Goal: Task Accomplishment & Management: Use online tool/utility

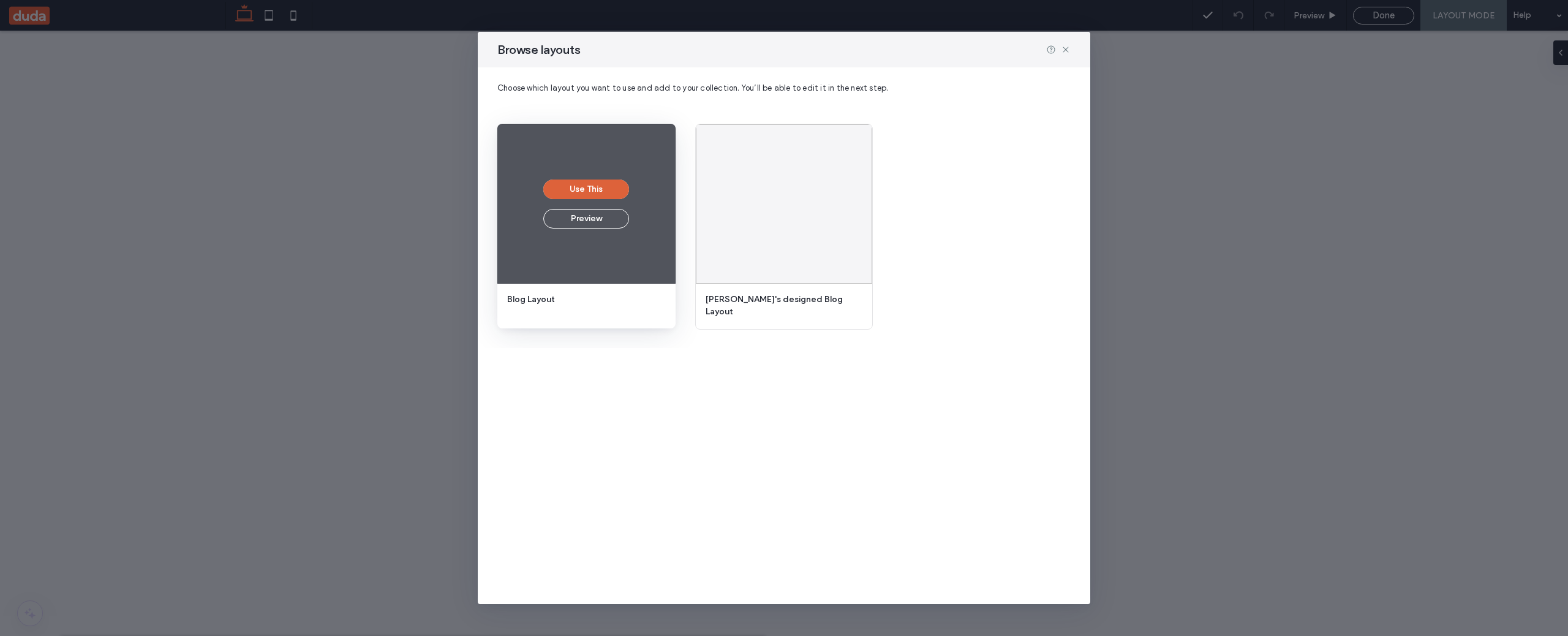
click at [585, 191] on button "Use This" at bounding box center [586, 189] width 86 height 19
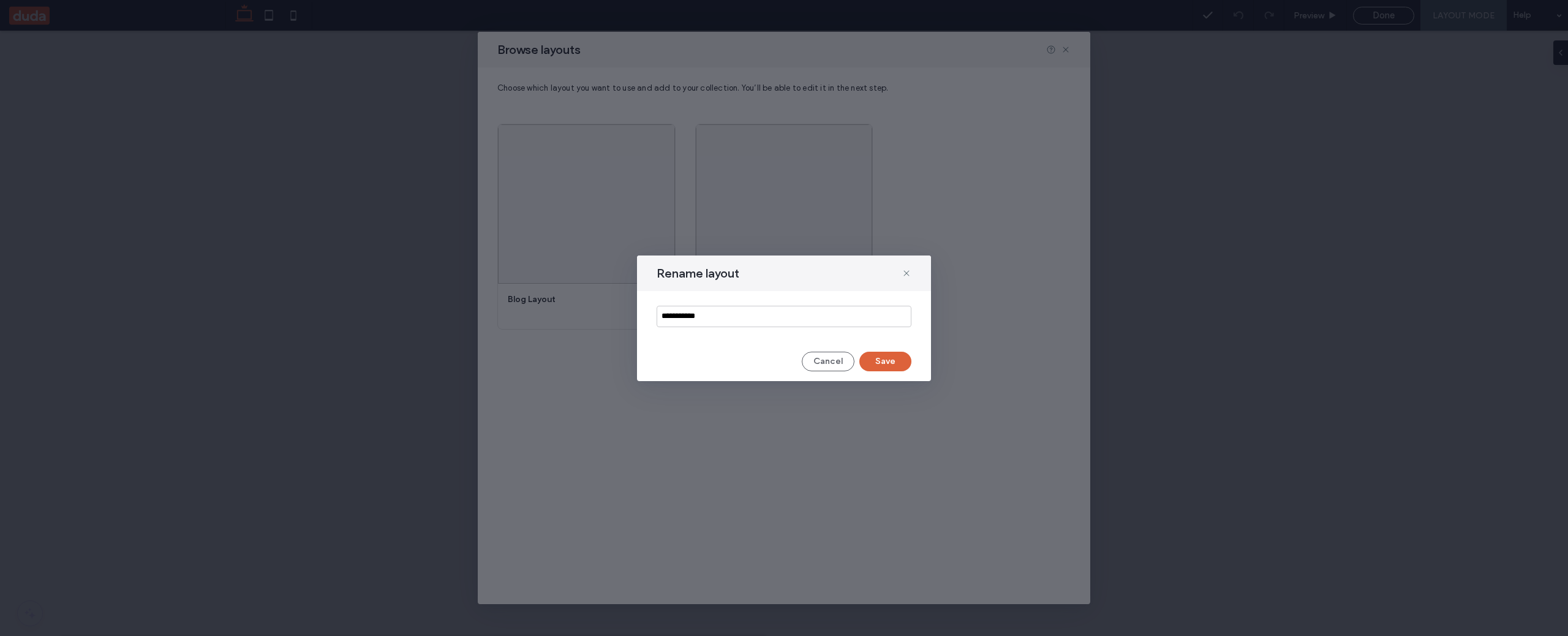
click at [876, 359] on button "Save" at bounding box center [885, 361] width 52 height 19
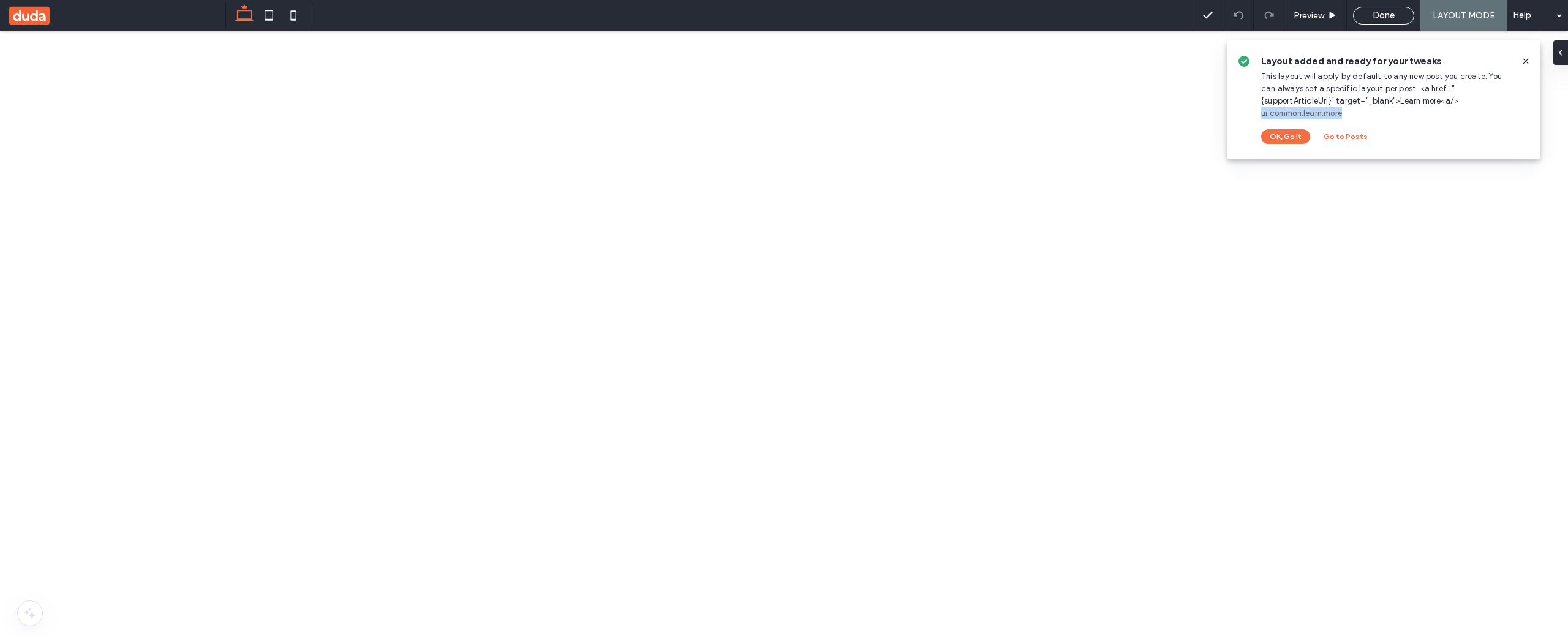
drag, startPoint x: 1464, startPoint y: 102, endPoint x: 1384, endPoint y: 109, distance: 80.3
click at [1384, 109] on div "Layout added and ready for your tweaks This layout will apply by default to any…" at bounding box center [1386, 99] width 250 height 89
copy link "ui.common.learn.more"
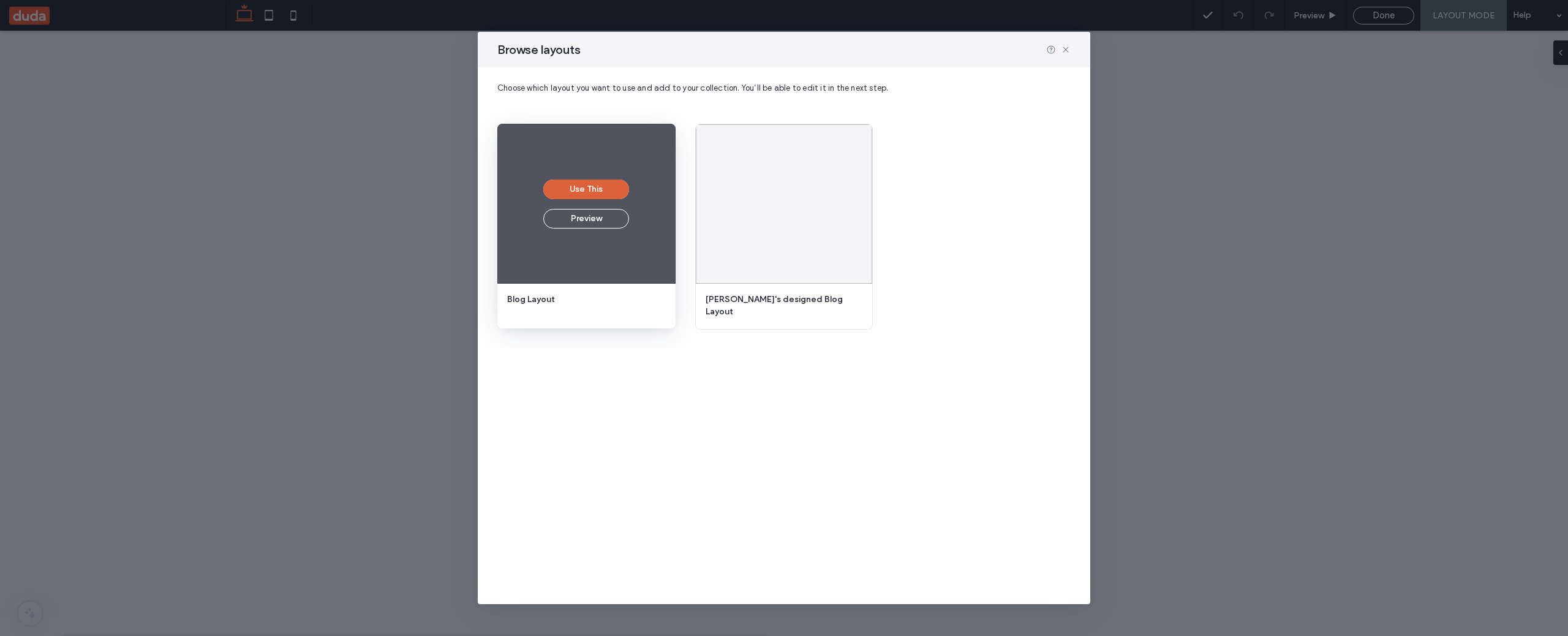
click at [586, 182] on button "Use This" at bounding box center [586, 189] width 86 height 19
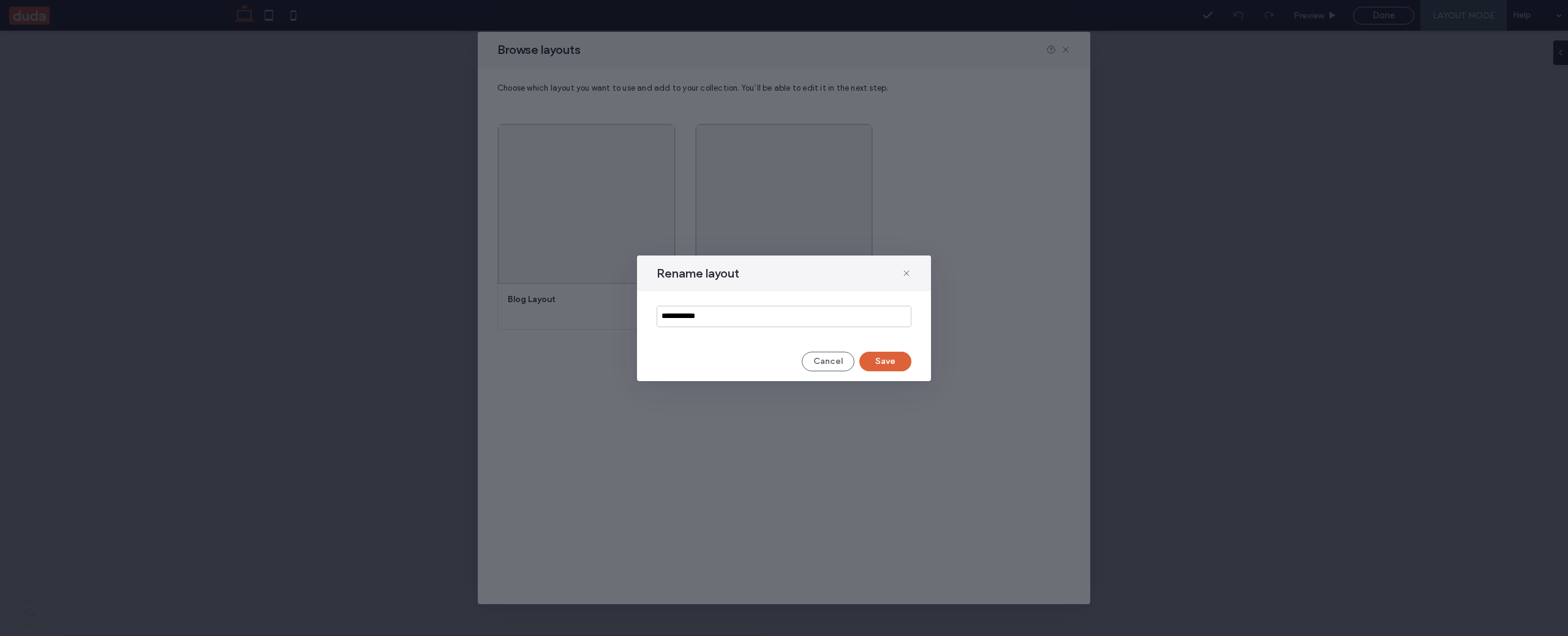
click at [879, 361] on button "Save" at bounding box center [885, 361] width 52 height 19
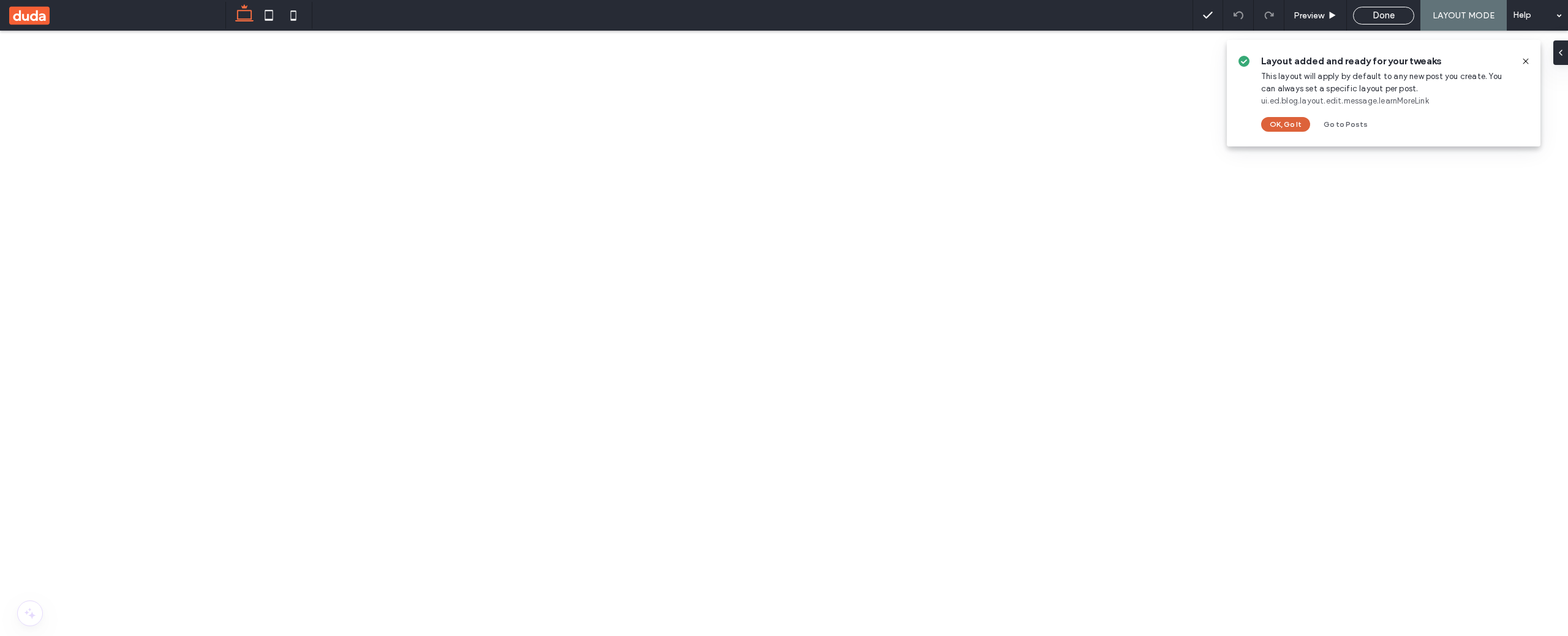
click at [1296, 127] on button "OK, Go It" at bounding box center [1285, 125] width 49 height 15
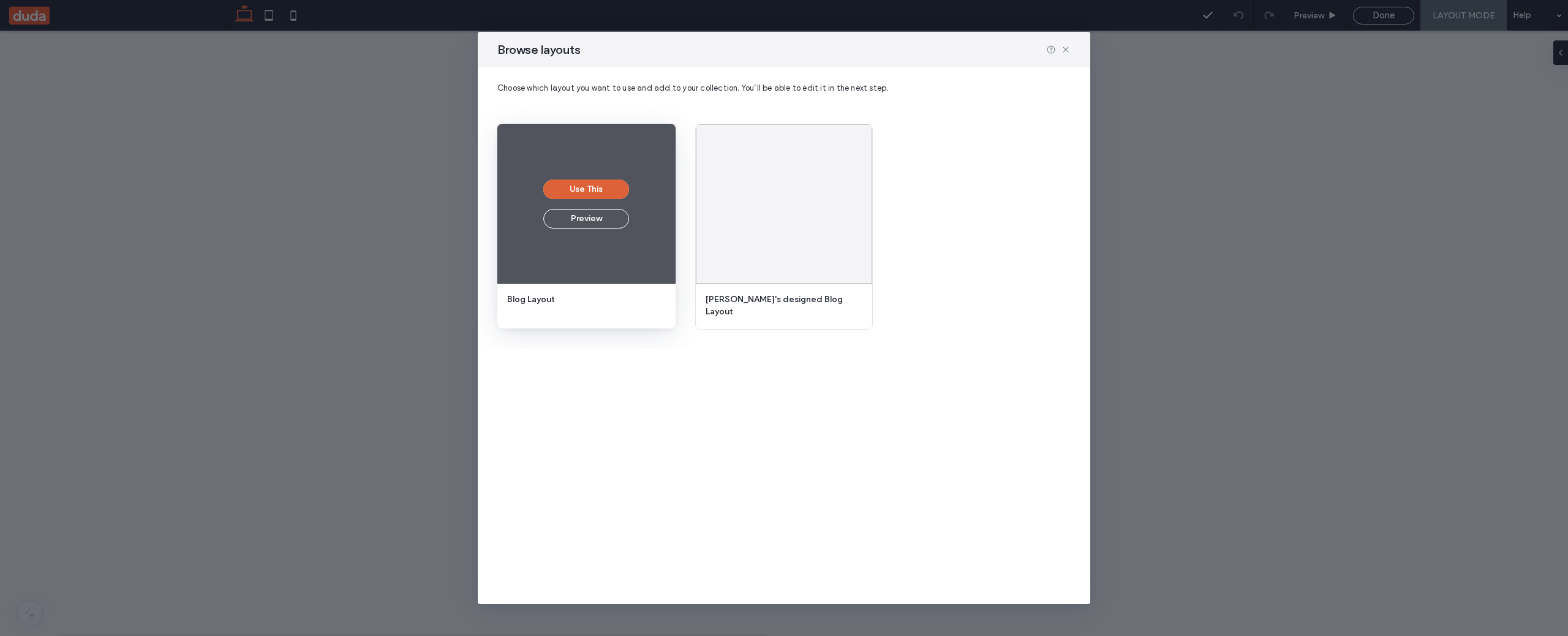
click at [577, 186] on button "Use This" at bounding box center [586, 189] width 86 height 19
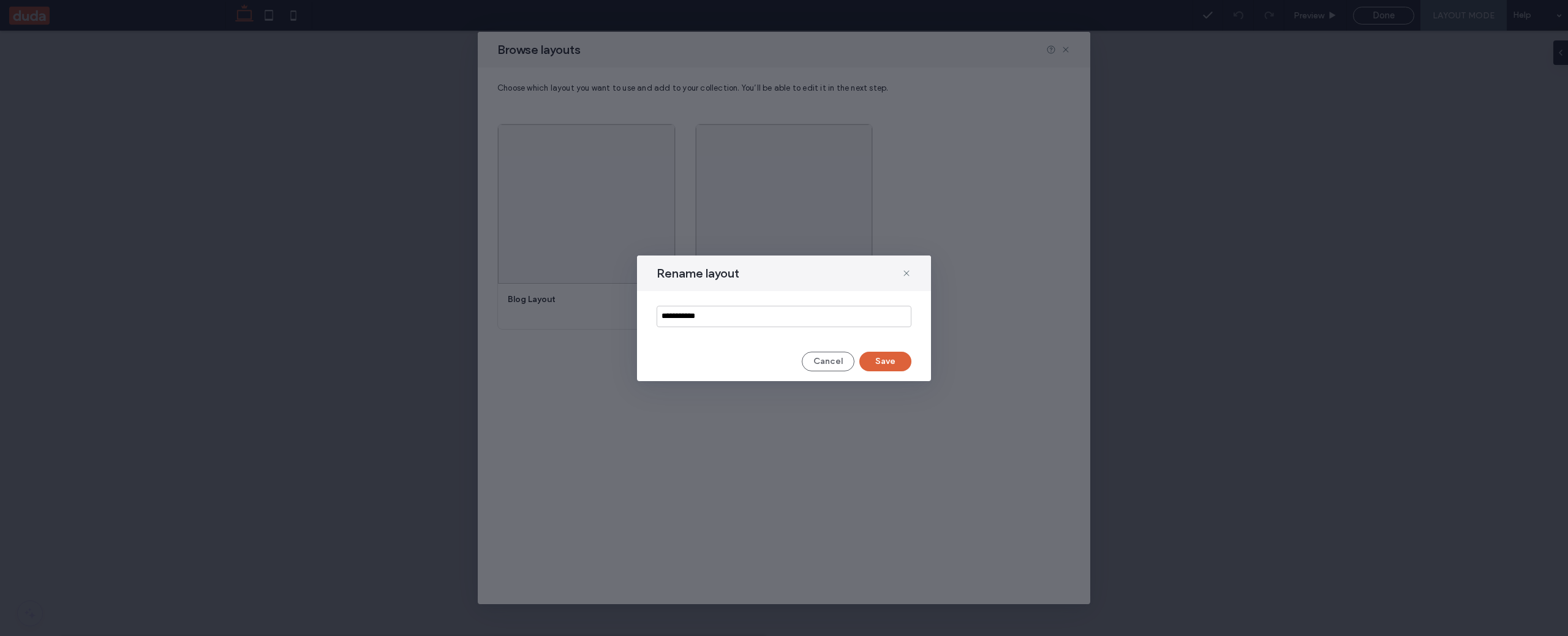
click at [893, 359] on button "Save" at bounding box center [885, 361] width 52 height 19
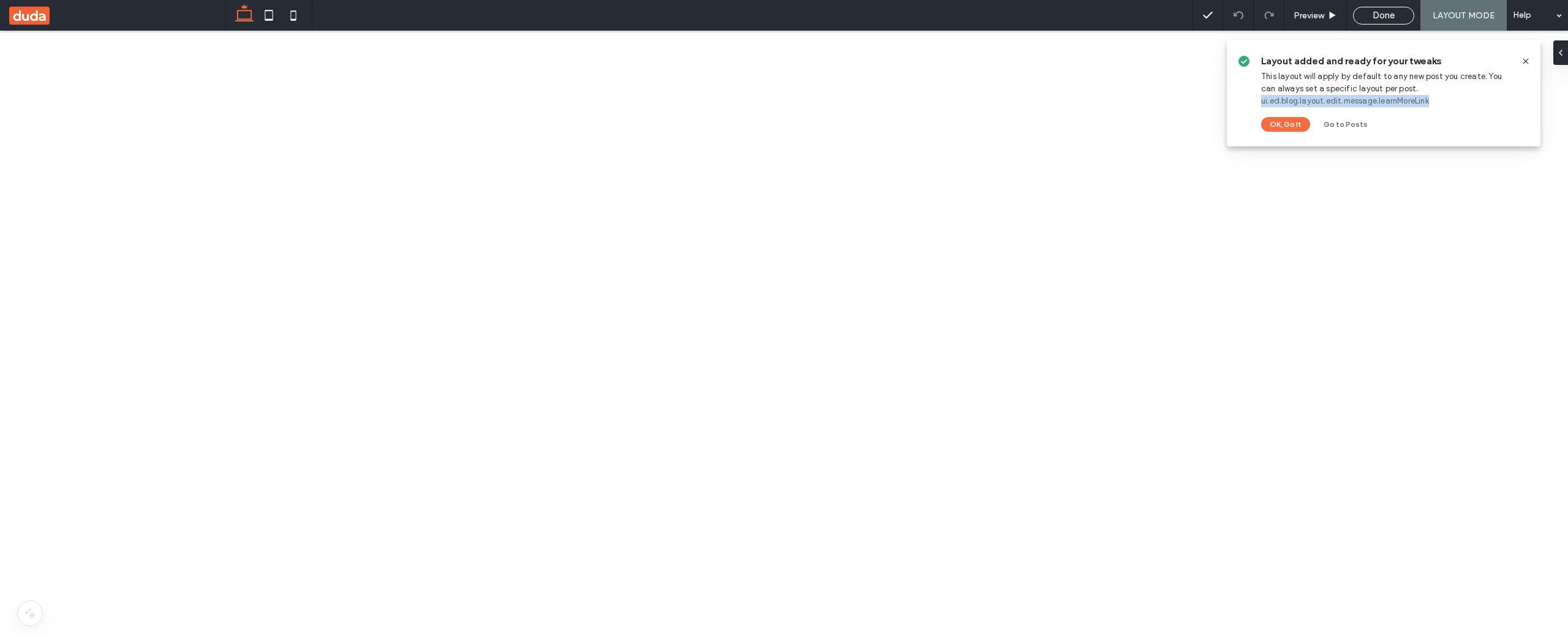
drag, startPoint x: 1434, startPoint y: 102, endPoint x: 1255, endPoint y: 99, distance: 179.0
click at [1255, 99] on div "Layout added and ready for your tweaks This layout will apply by default to any…" at bounding box center [1383, 94] width 313 height 107
copy link "ui.ed.blog.layout.edit.message.learnMoreLink"
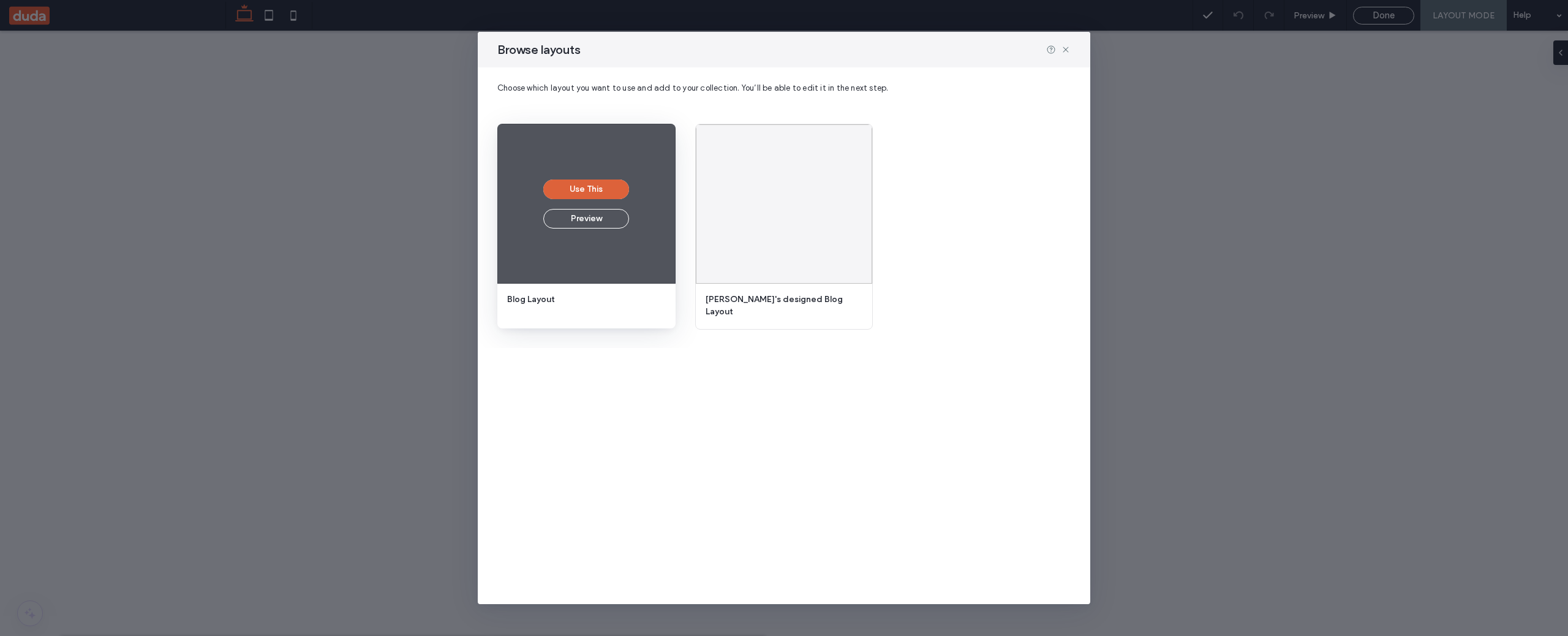
click at [586, 192] on button "Use This" at bounding box center [586, 189] width 86 height 19
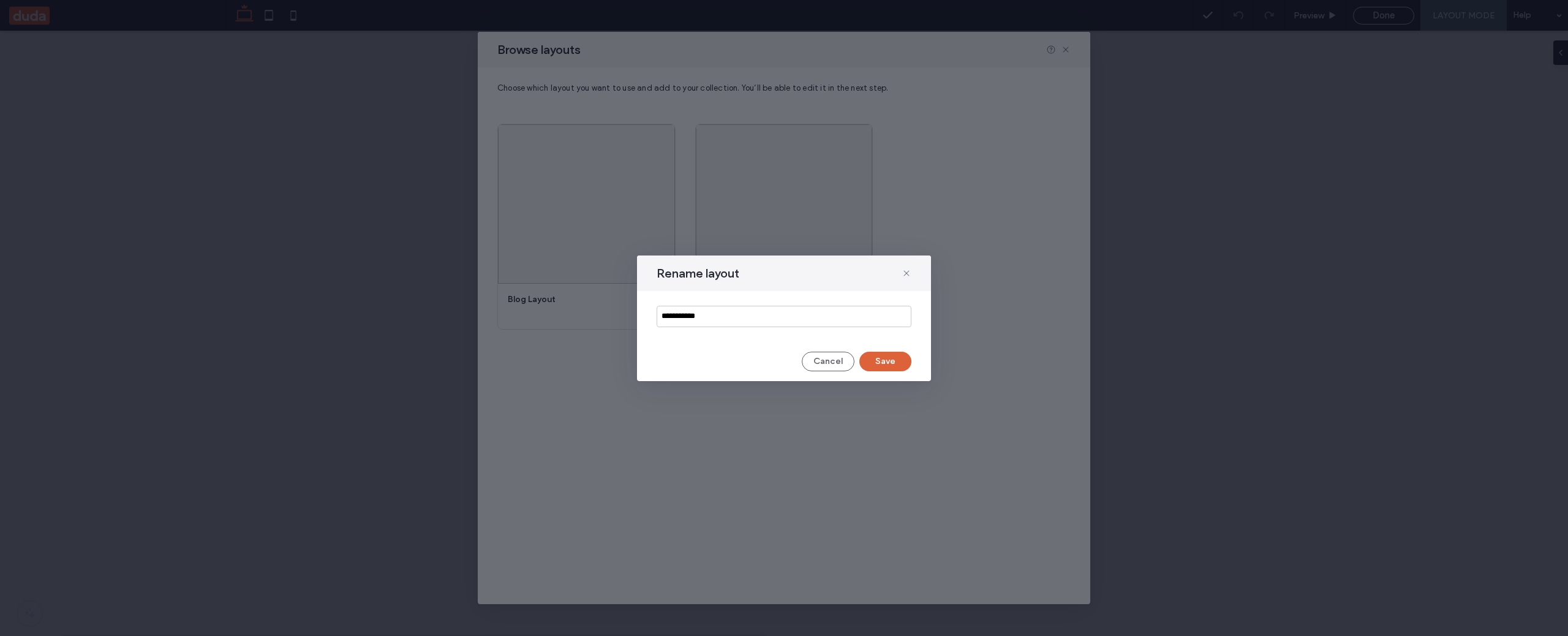
click at [889, 361] on button "Save" at bounding box center [885, 361] width 52 height 19
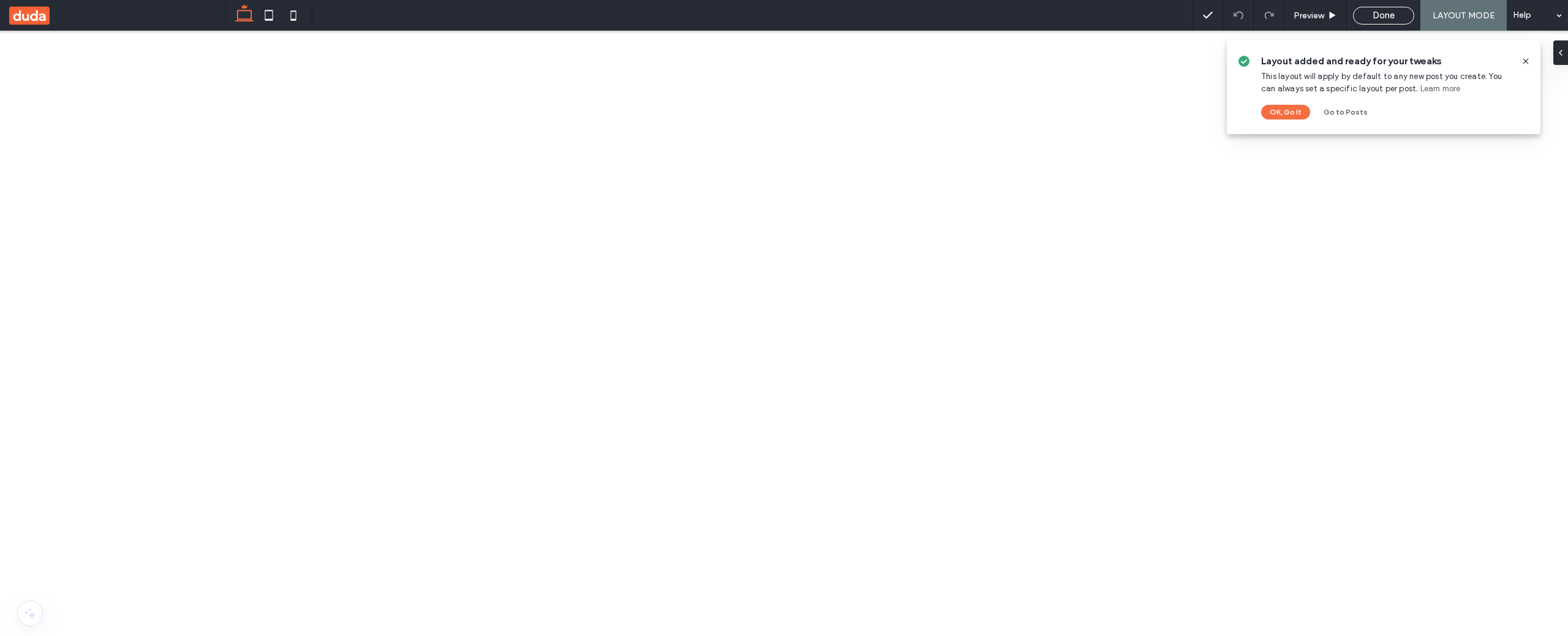
click at [1445, 95] on div "Layout added and ready for your tweaks This layout will apply by default to any…" at bounding box center [1386, 87] width 250 height 65
click at [1421, 90] on link "Learn more" at bounding box center [1441, 89] width 40 height 13
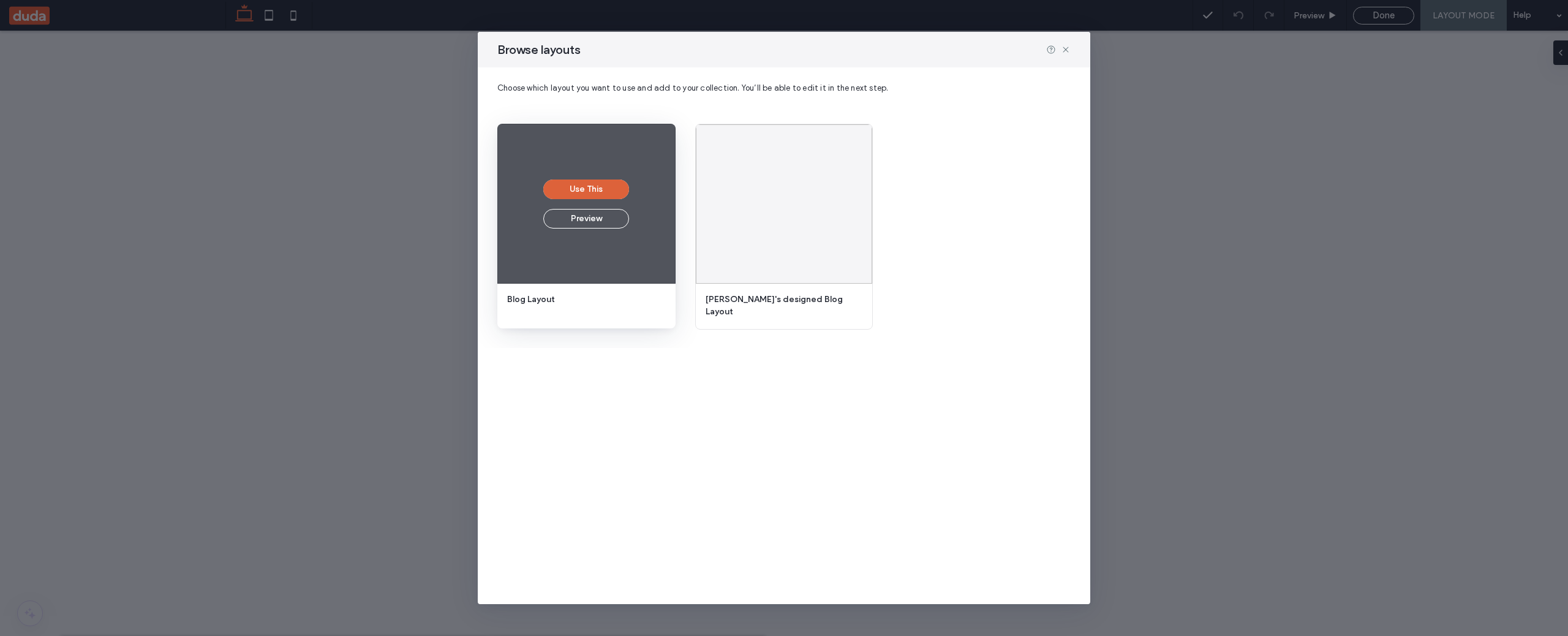
click at [593, 190] on button "Use This" at bounding box center [586, 189] width 86 height 19
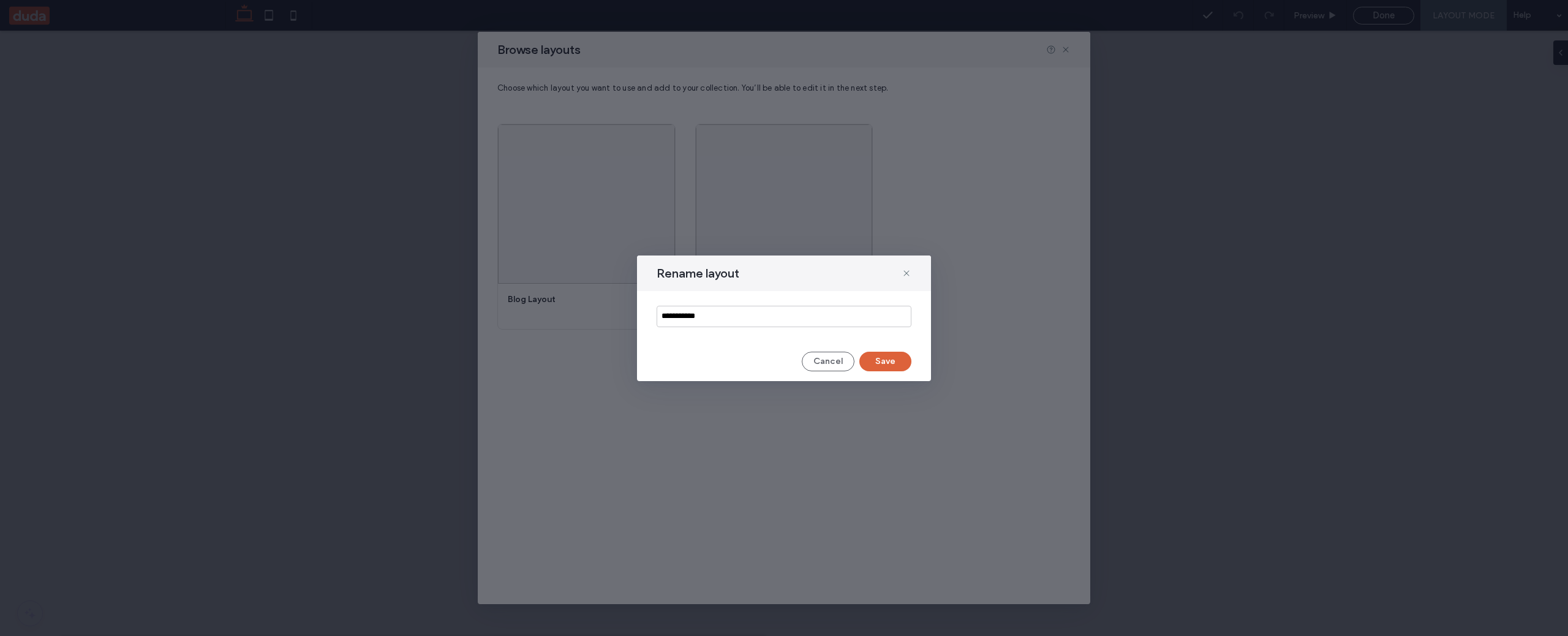
click at [890, 365] on button "Save" at bounding box center [885, 361] width 52 height 19
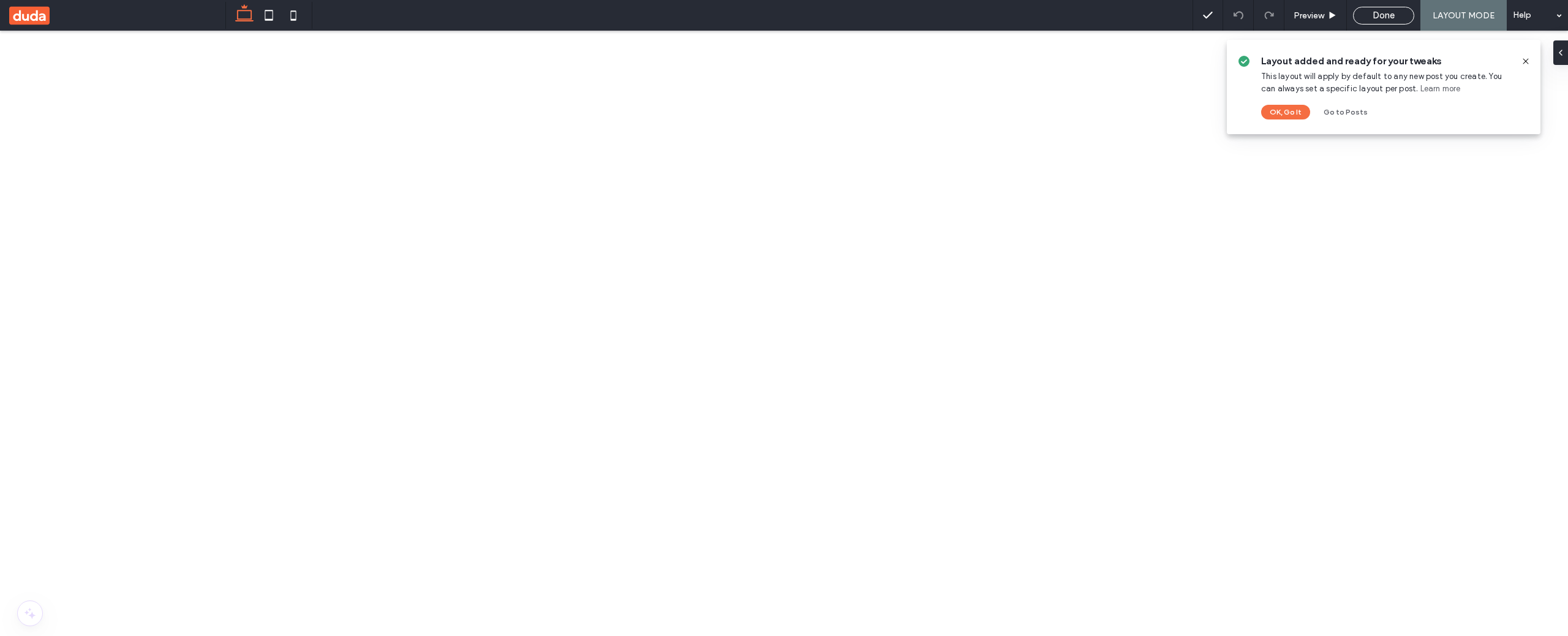
drag, startPoint x: 1525, startPoint y: 62, endPoint x: 1428, endPoint y: 99, distance: 103.8
click at [1525, 62] on icon at bounding box center [1526, 61] width 10 height 10
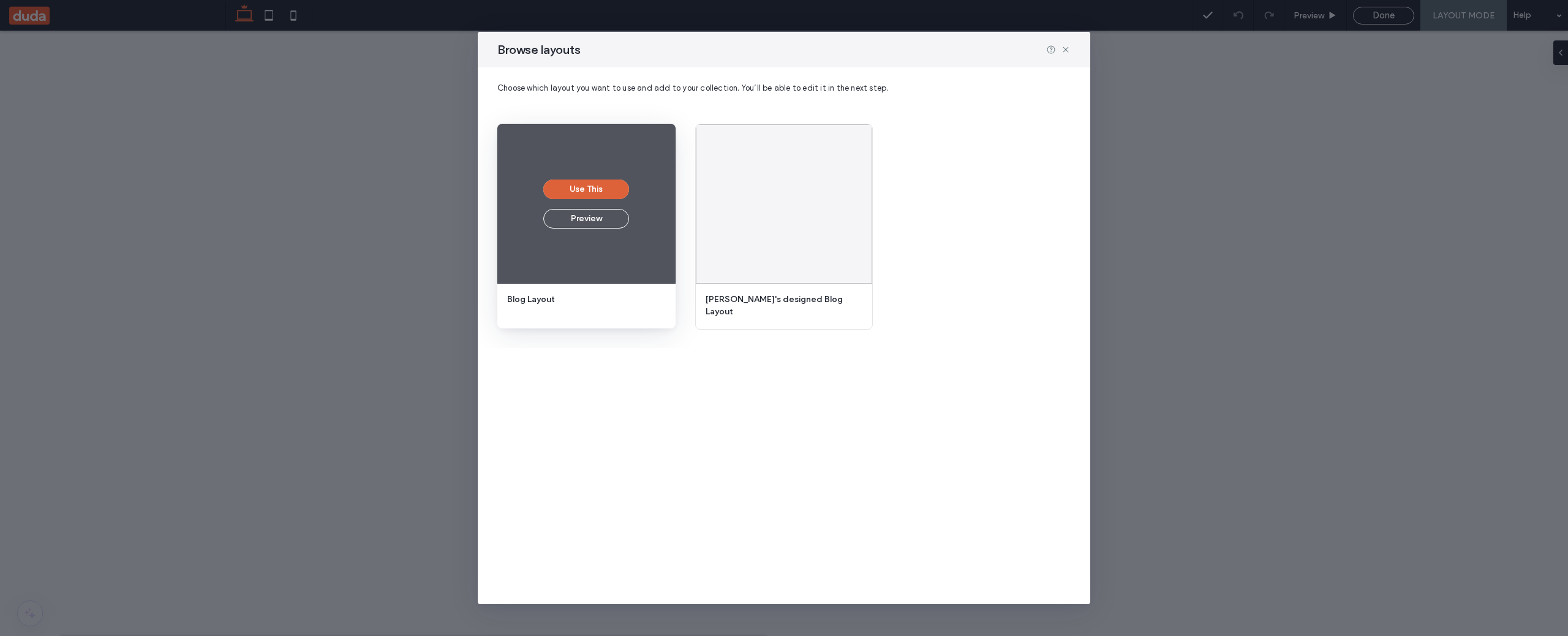
click at [598, 181] on button "Use This" at bounding box center [586, 189] width 86 height 19
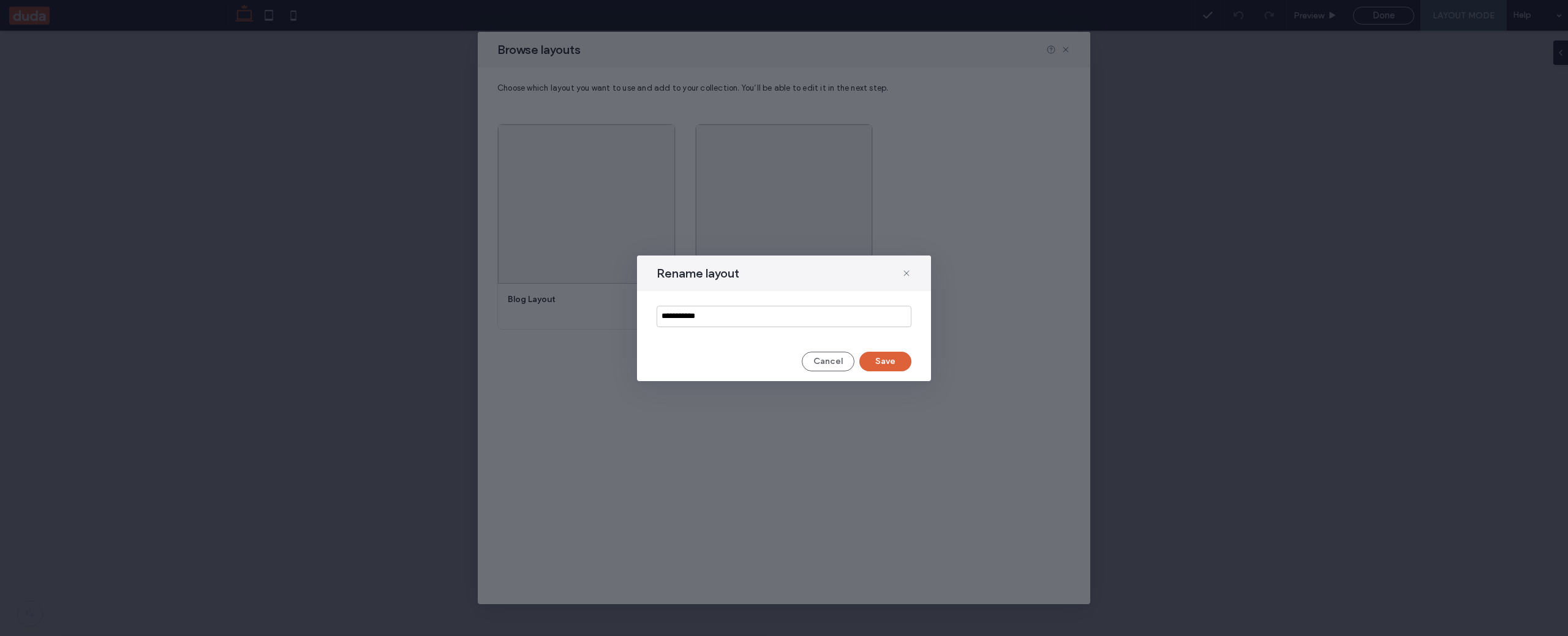
click at [878, 359] on button "Save" at bounding box center [885, 361] width 52 height 19
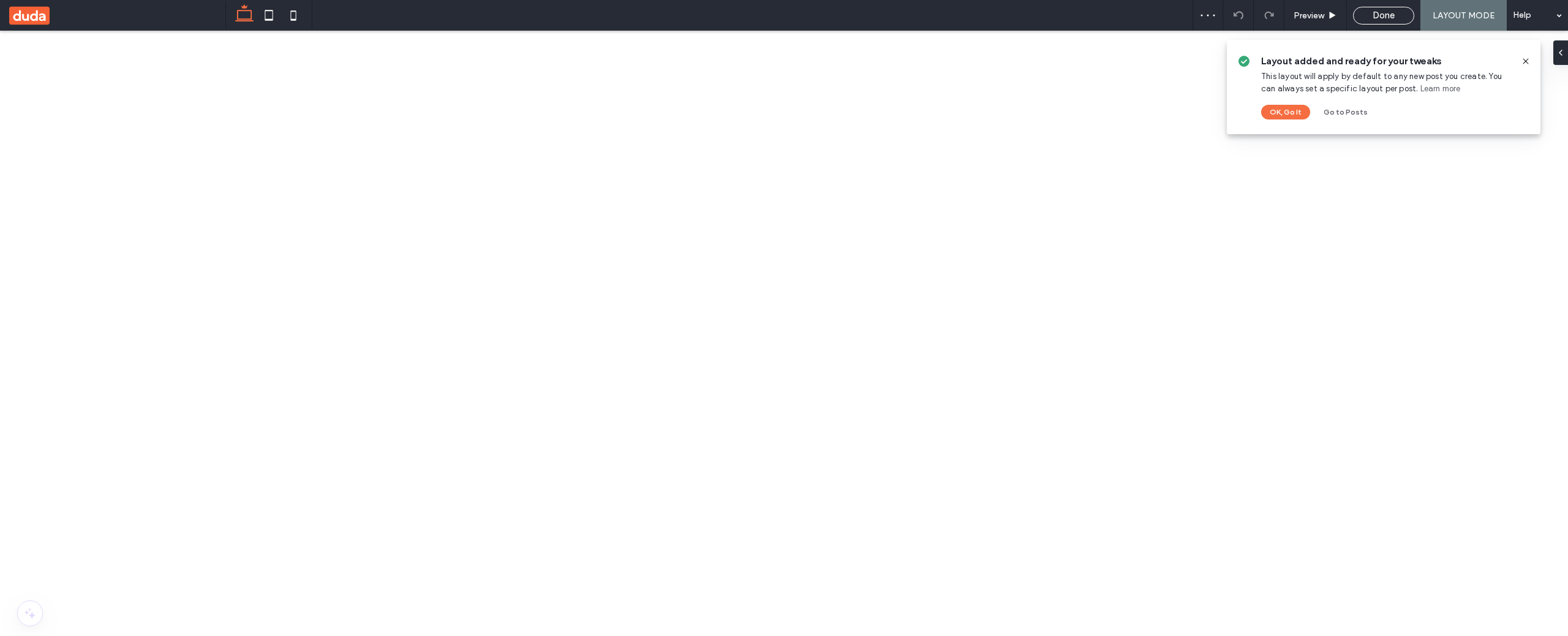
click at [1425, 89] on link "Learn more" at bounding box center [1441, 89] width 40 height 13
click at [1525, 59] on icon at bounding box center [1526, 61] width 10 height 10
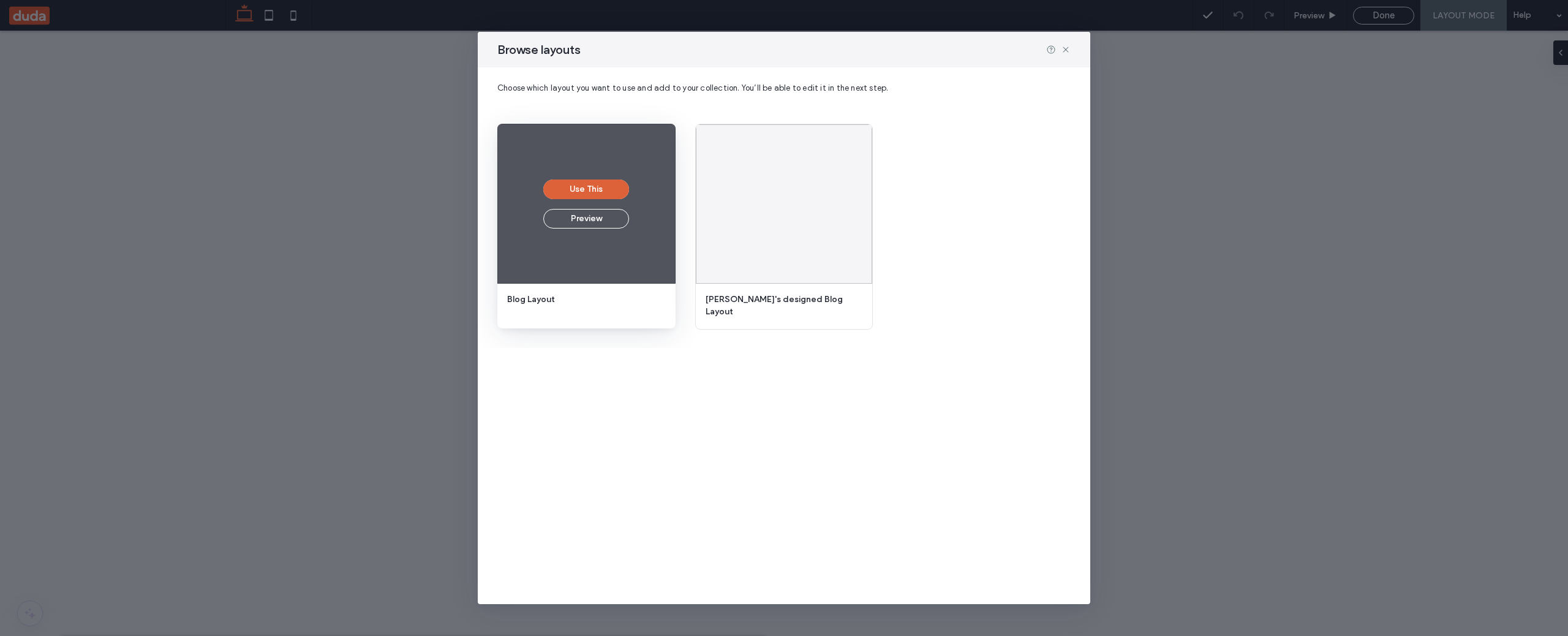
click at [600, 189] on button "Use This" at bounding box center [586, 189] width 86 height 19
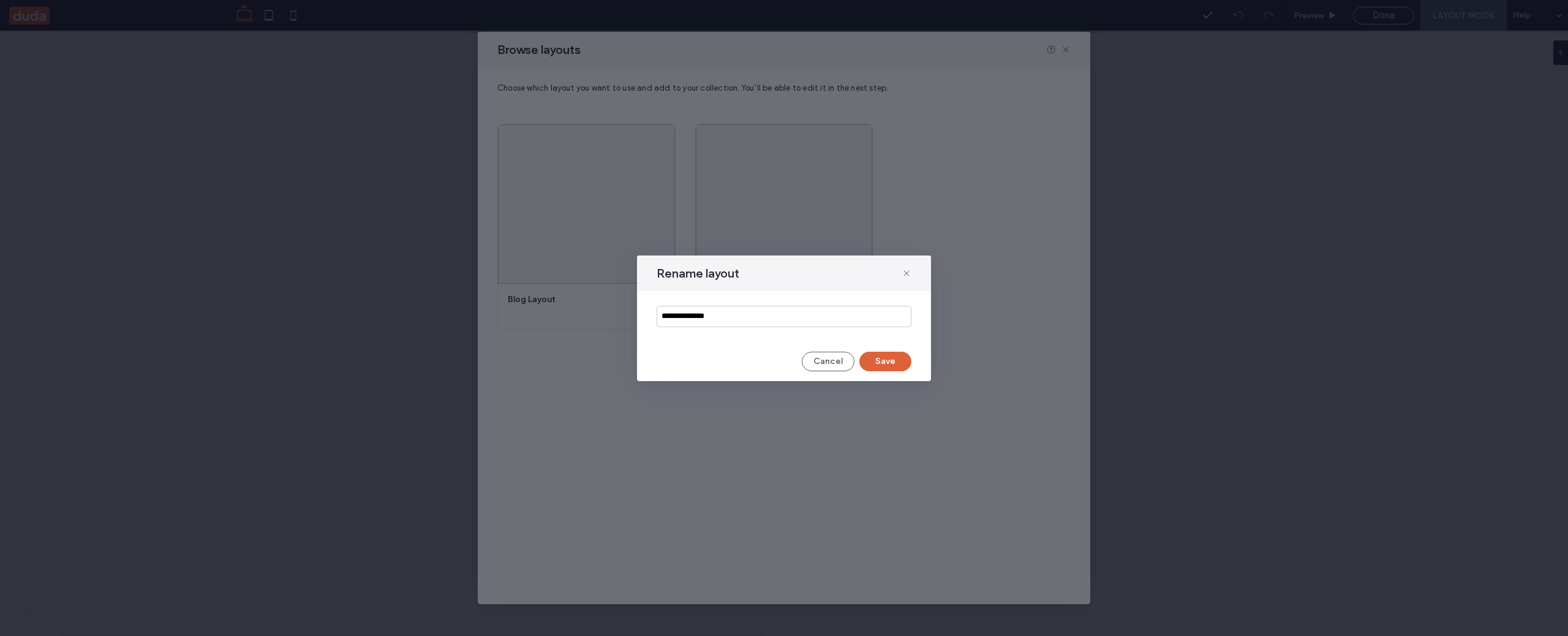
click at [887, 364] on button "Save" at bounding box center [885, 361] width 52 height 19
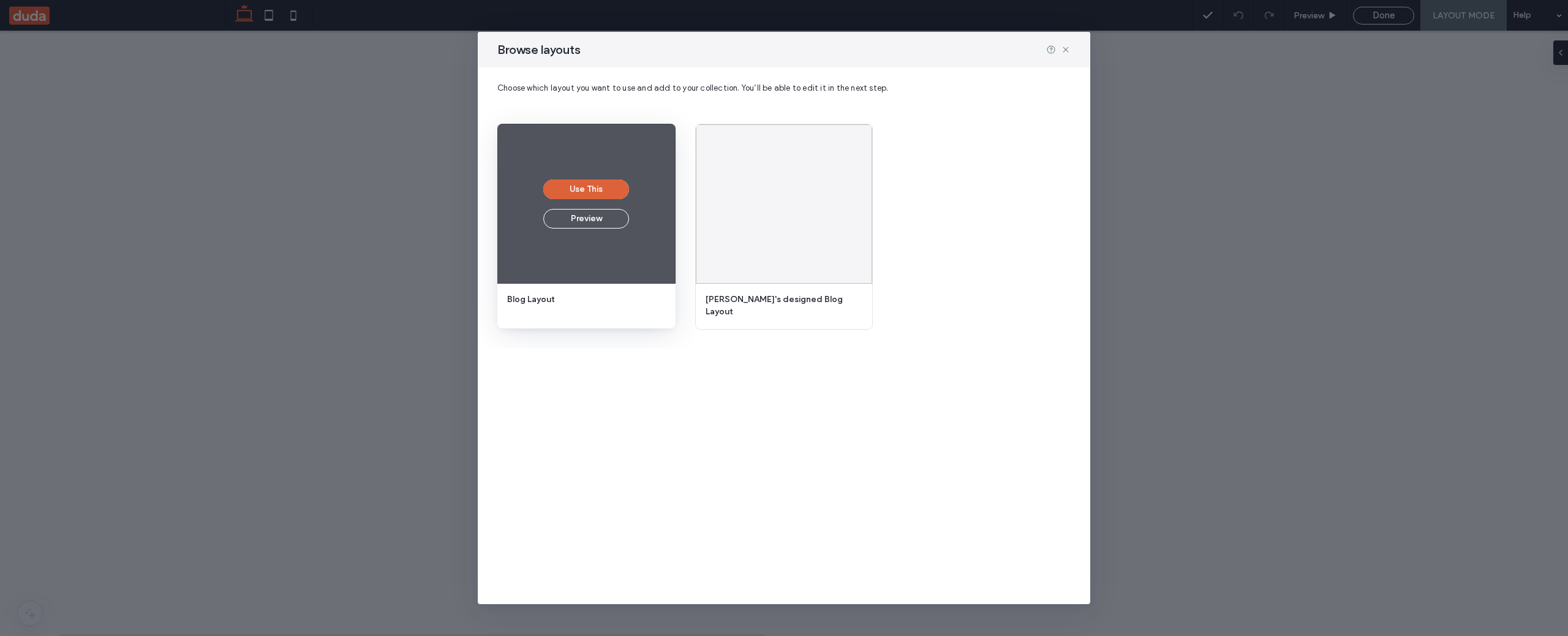
click at [568, 191] on button "Use This" at bounding box center [586, 189] width 86 height 19
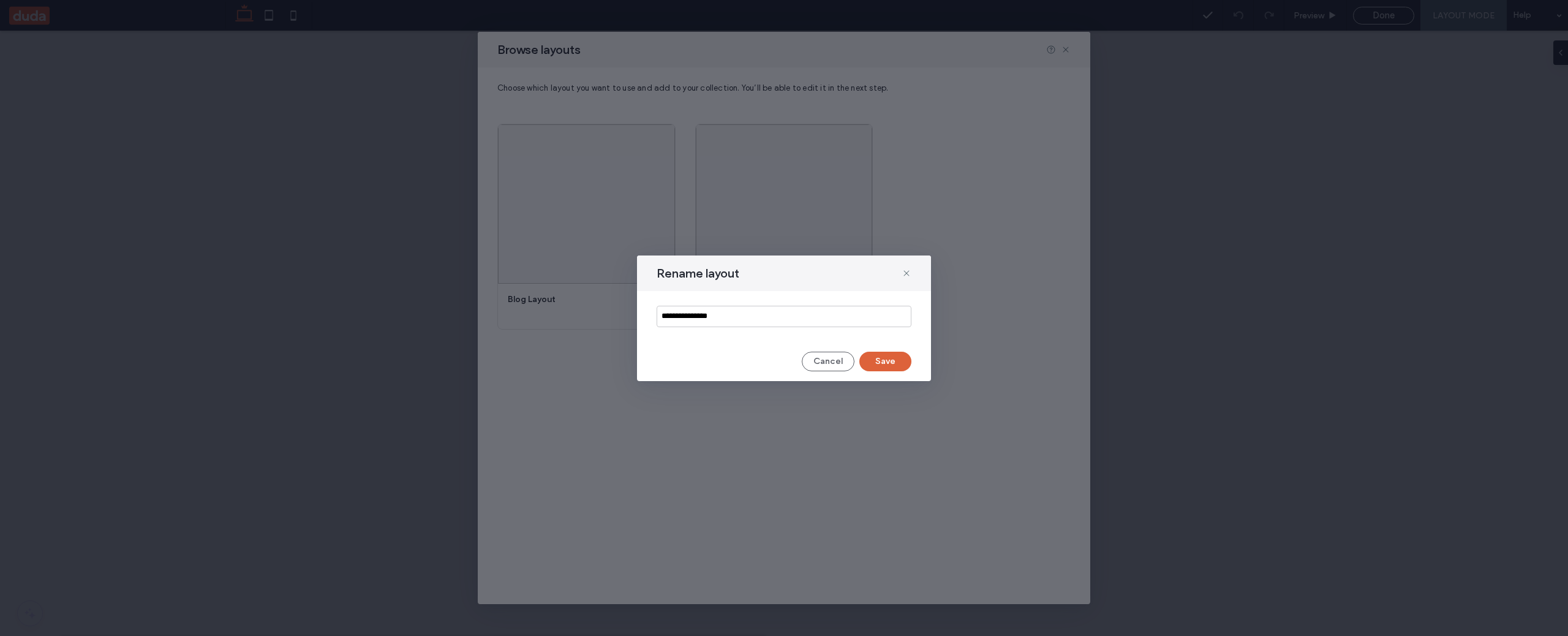
type input "**********"
click at [902, 367] on button "Save" at bounding box center [885, 361] width 52 height 19
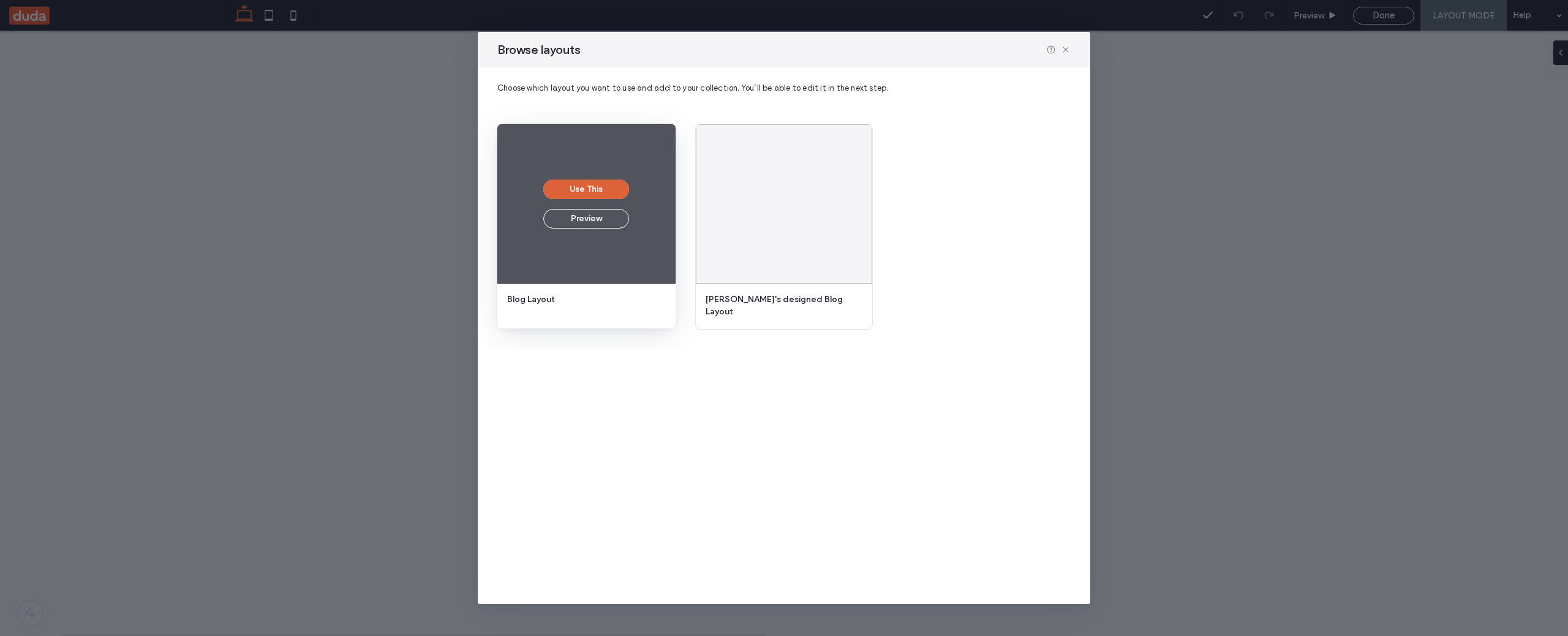
click at [603, 187] on button "Use This" at bounding box center [586, 189] width 86 height 19
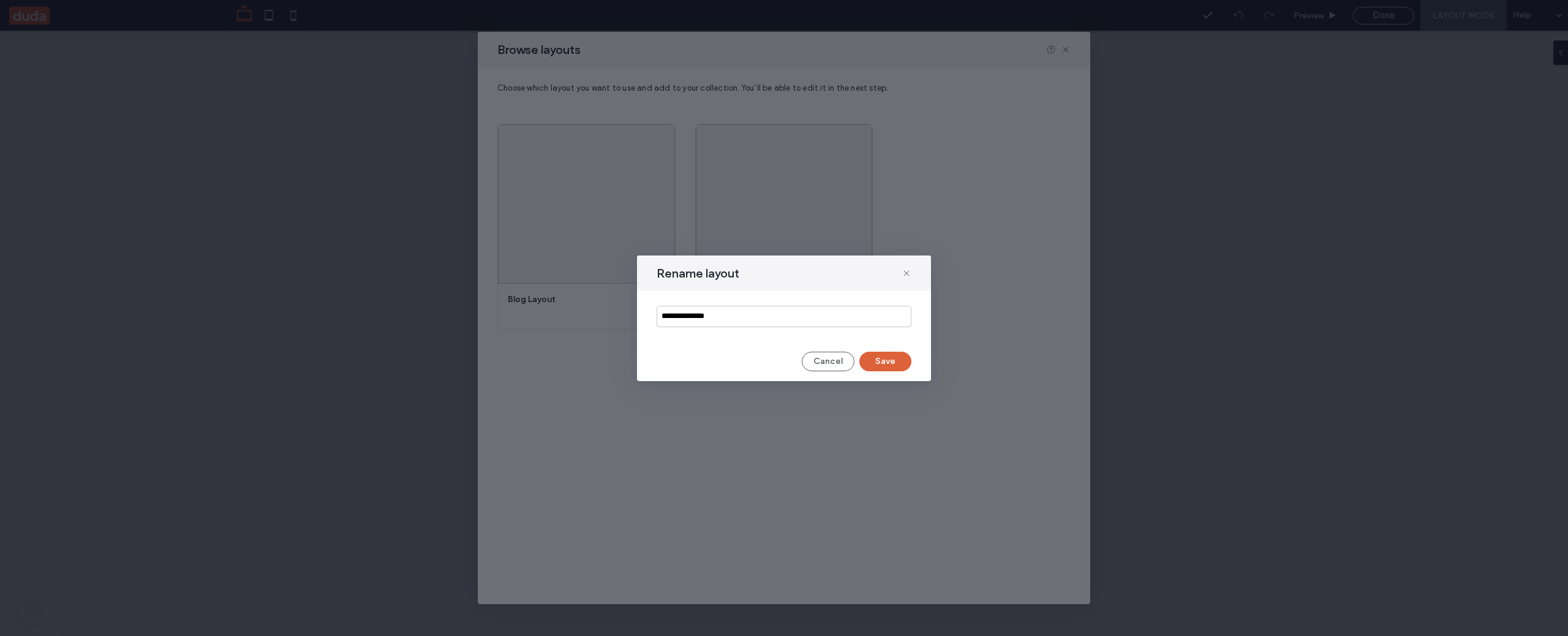
click at [887, 364] on button "Save" at bounding box center [885, 361] width 52 height 19
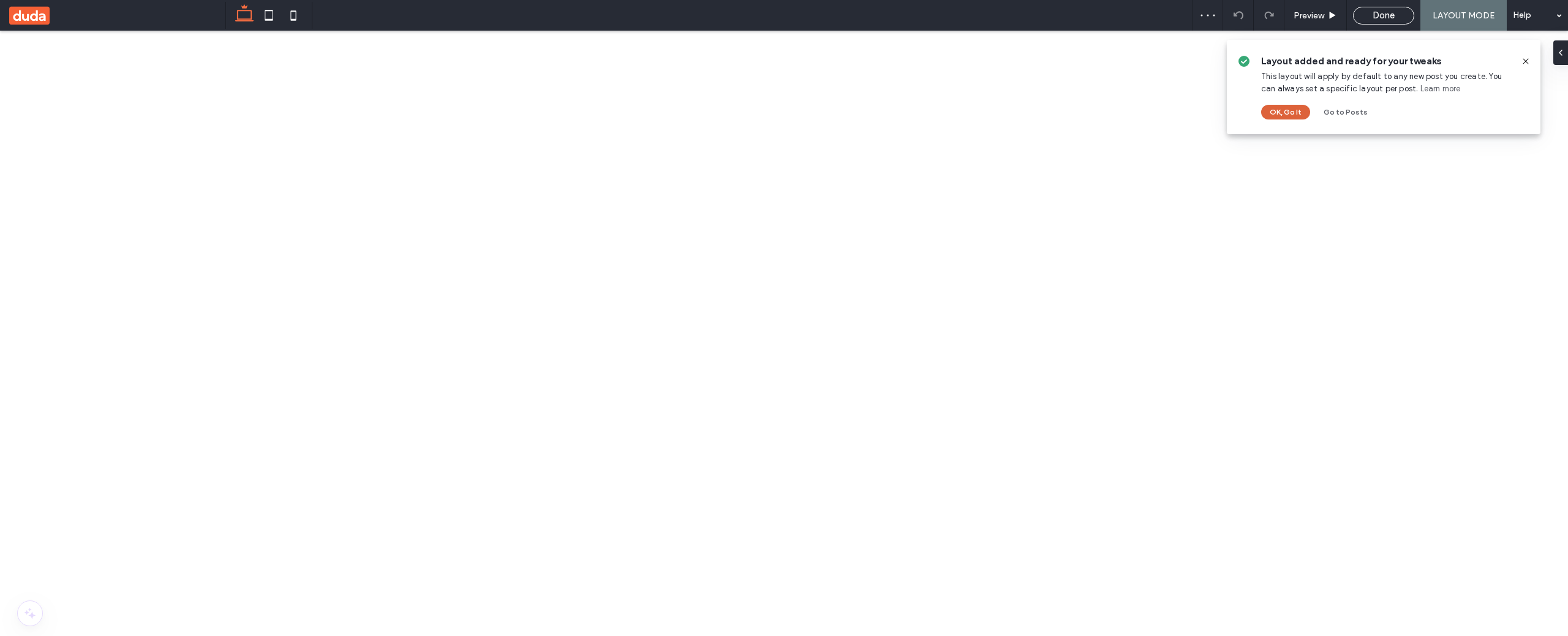
click at [1285, 116] on button "OK, Go It" at bounding box center [1285, 112] width 49 height 15
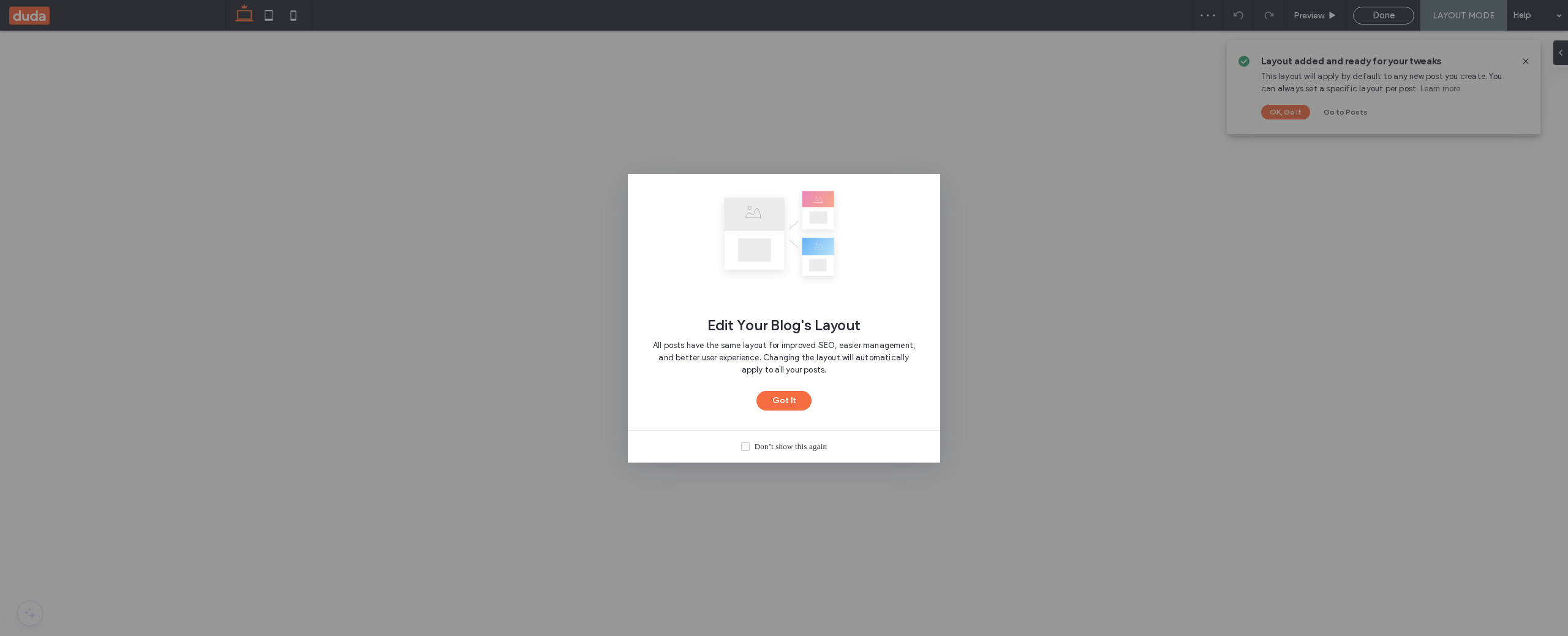
click at [786, 448] on div "Don’t show this again" at bounding box center [791, 446] width 72 height 13
click at [787, 395] on button "Got It" at bounding box center [784, 400] width 55 height 19
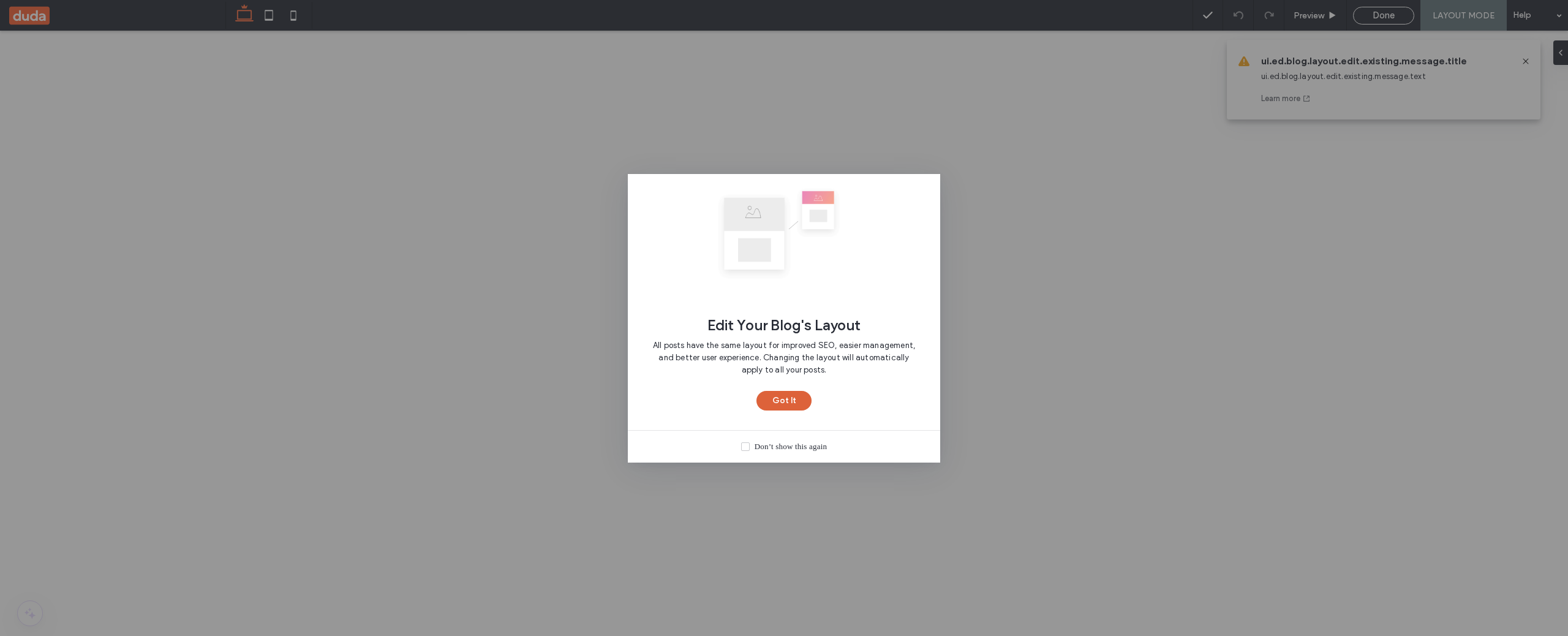
click at [787, 402] on button "Got It" at bounding box center [784, 400] width 55 height 19
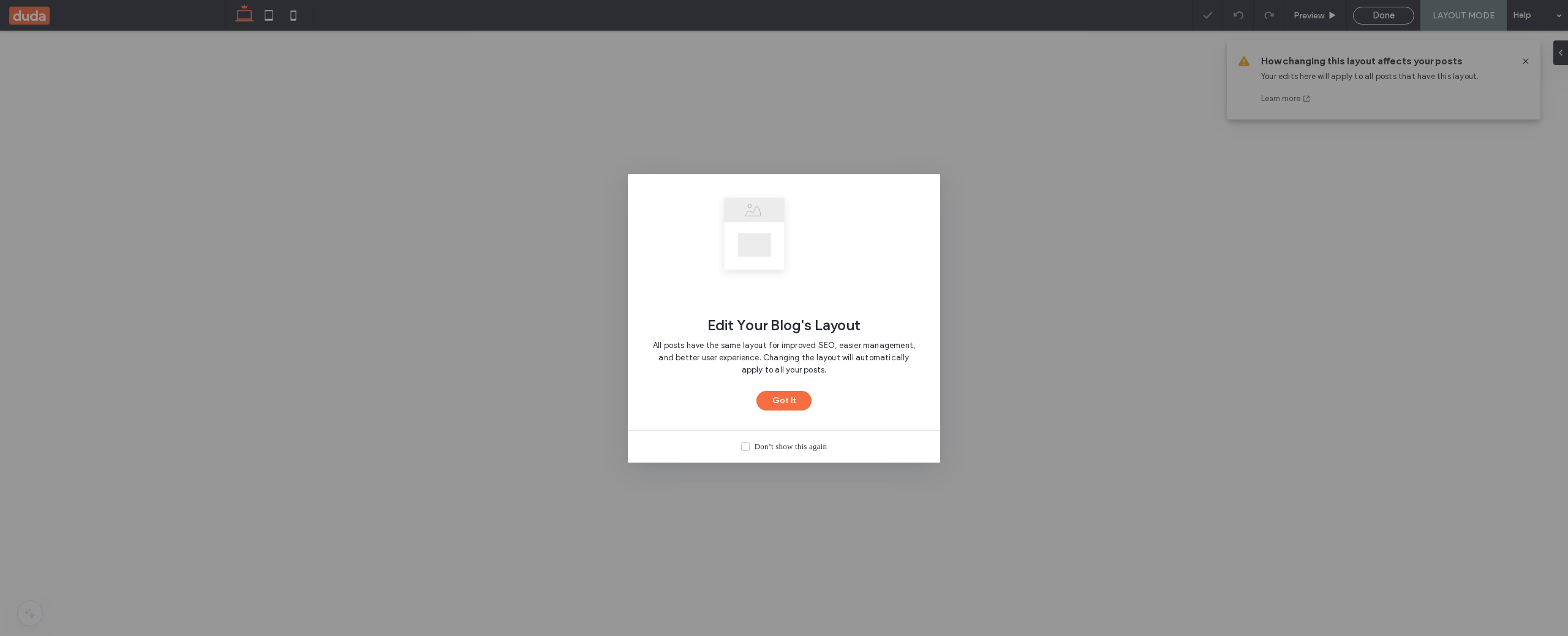
click at [761, 449] on div "Don’t show this again" at bounding box center [791, 446] width 72 height 13
click at [781, 407] on button "Got It" at bounding box center [784, 400] width 55 height 19
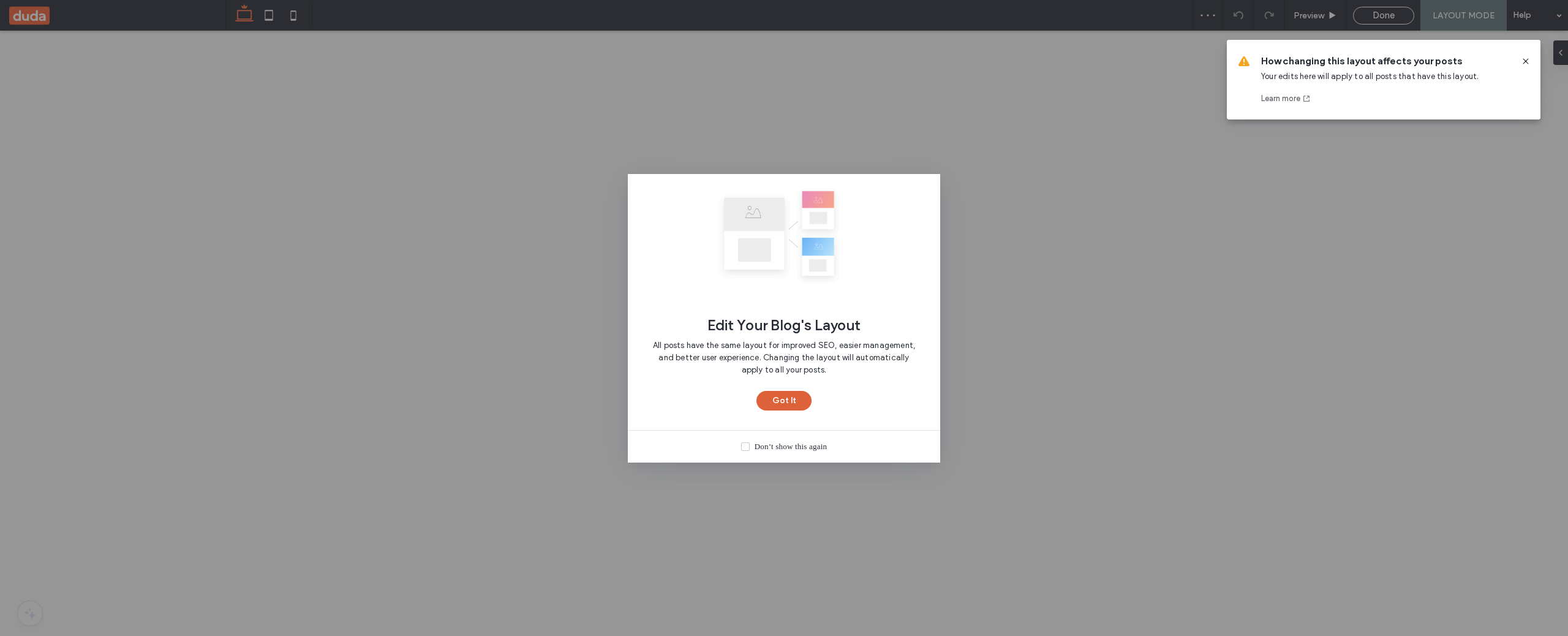
click at [767, 403] on button "Got It" at bounding box center [784, 400] width 55 height 19
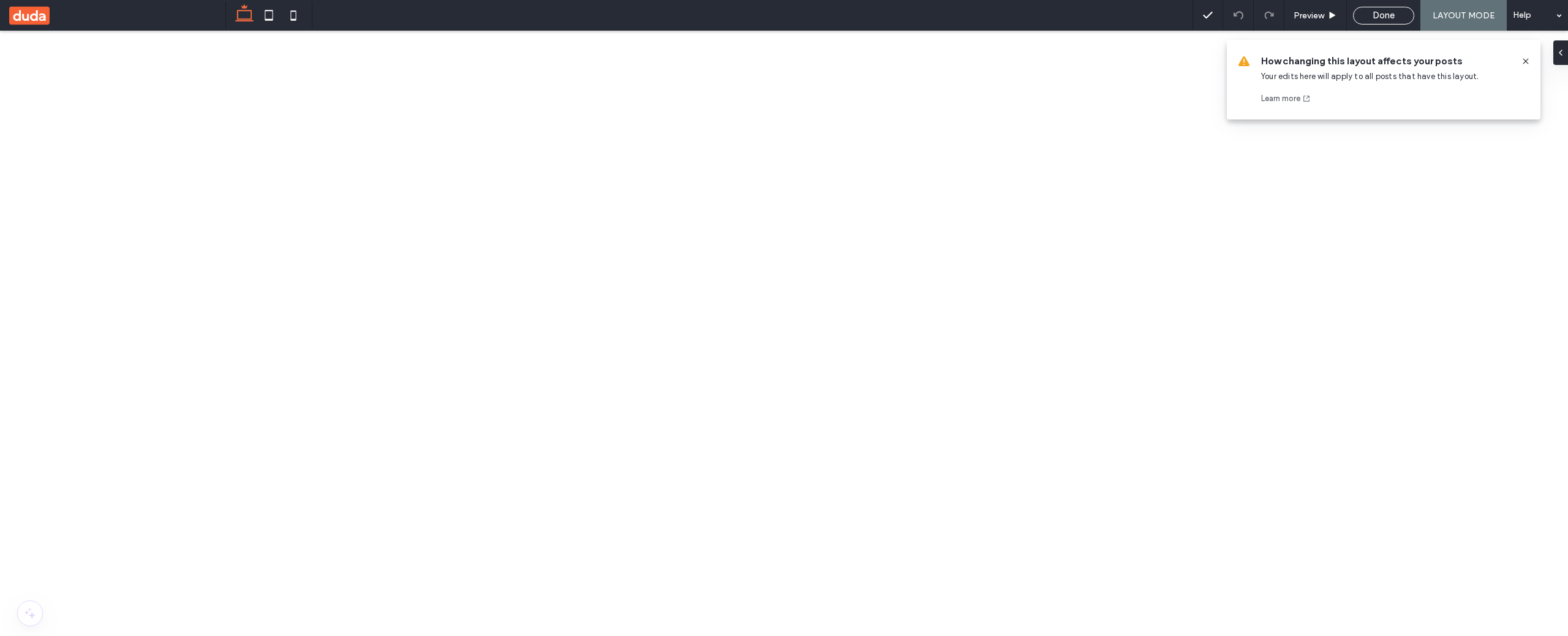
click at [1525, 59] on icon at bounding box center [1526, 61] width 10 height 10
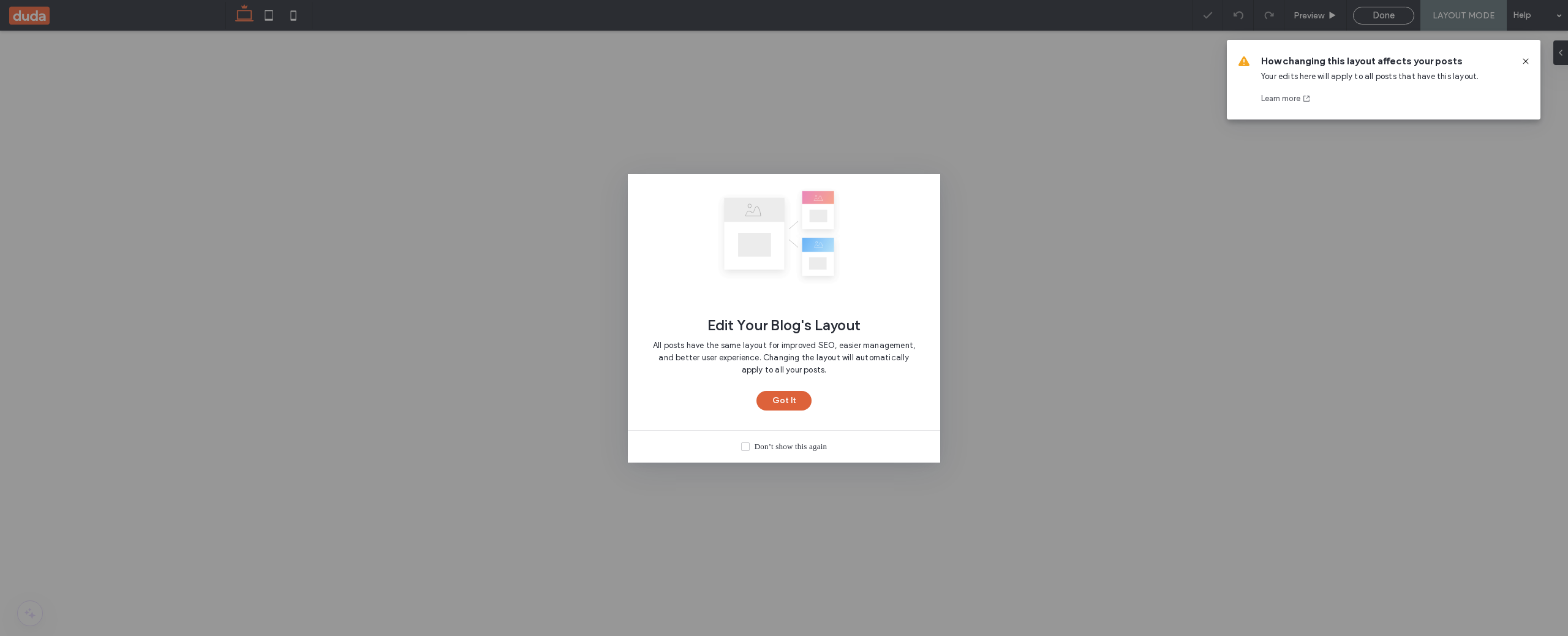
click at [797, 403] on button "Got It" at bounding box center [784, 400] width 55 height 19
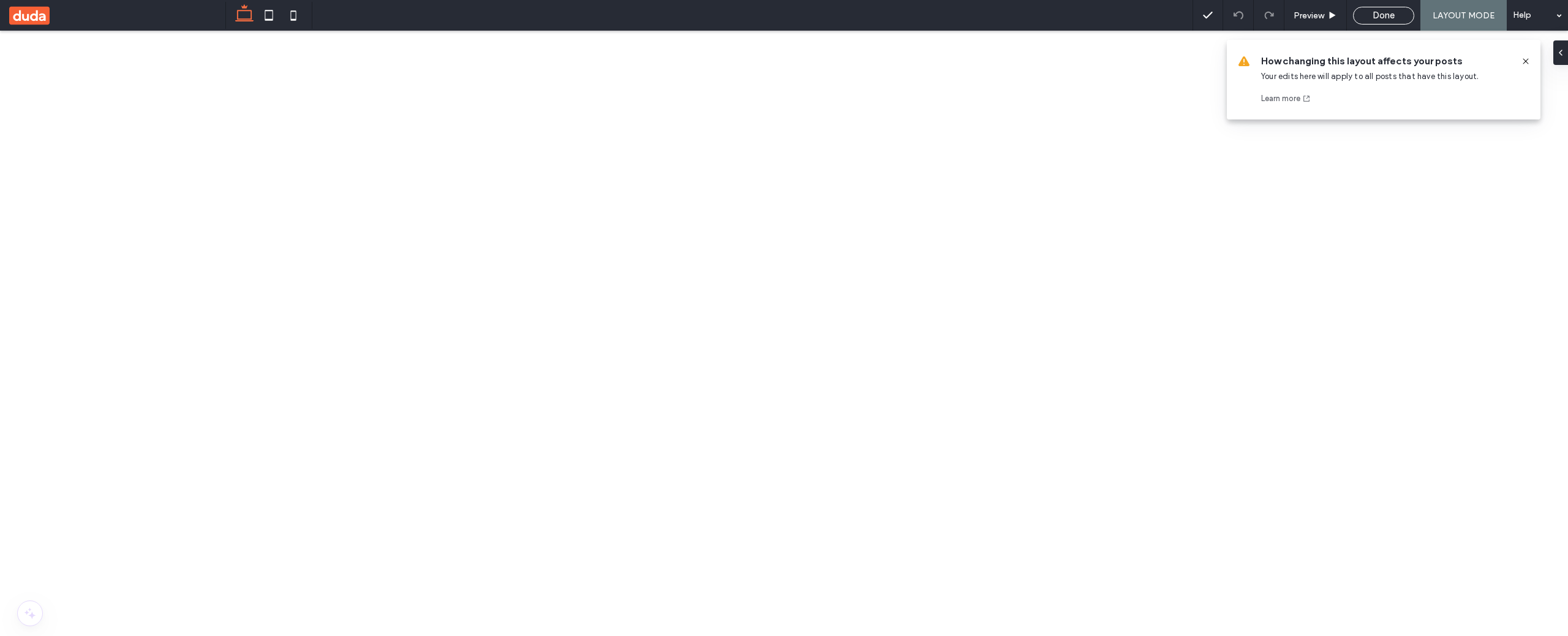
click at [1407, 90] on div "How changing this layout affects your posts Your edits here will apply to all p…" at bounding box center [1386, 79] width 250 height 50
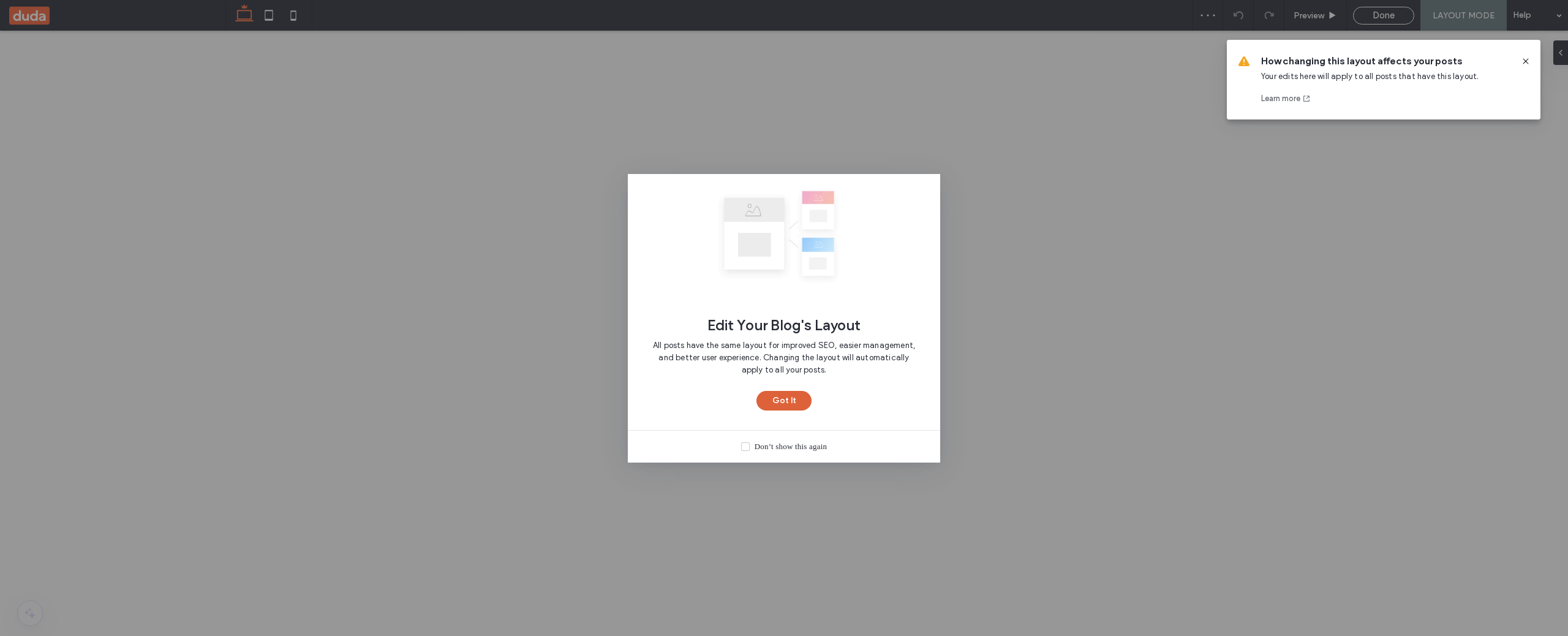
click at [775, 407] on button "Got It" at bounding box center [784, 400] width 55 height 19
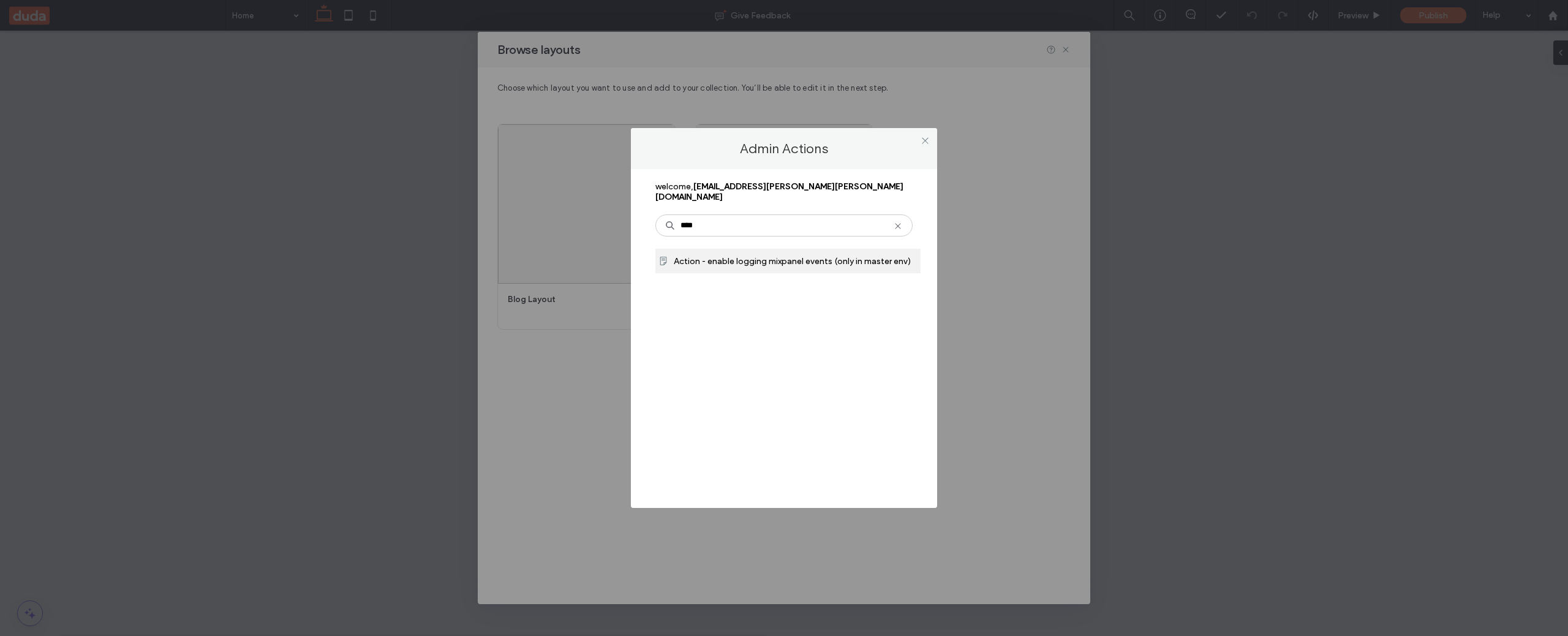
type input "****"
click at [751, 256] on span "Action - enable logging mixpanel events (only in master env)" at bounding box center [792, 261] width 237 height 10
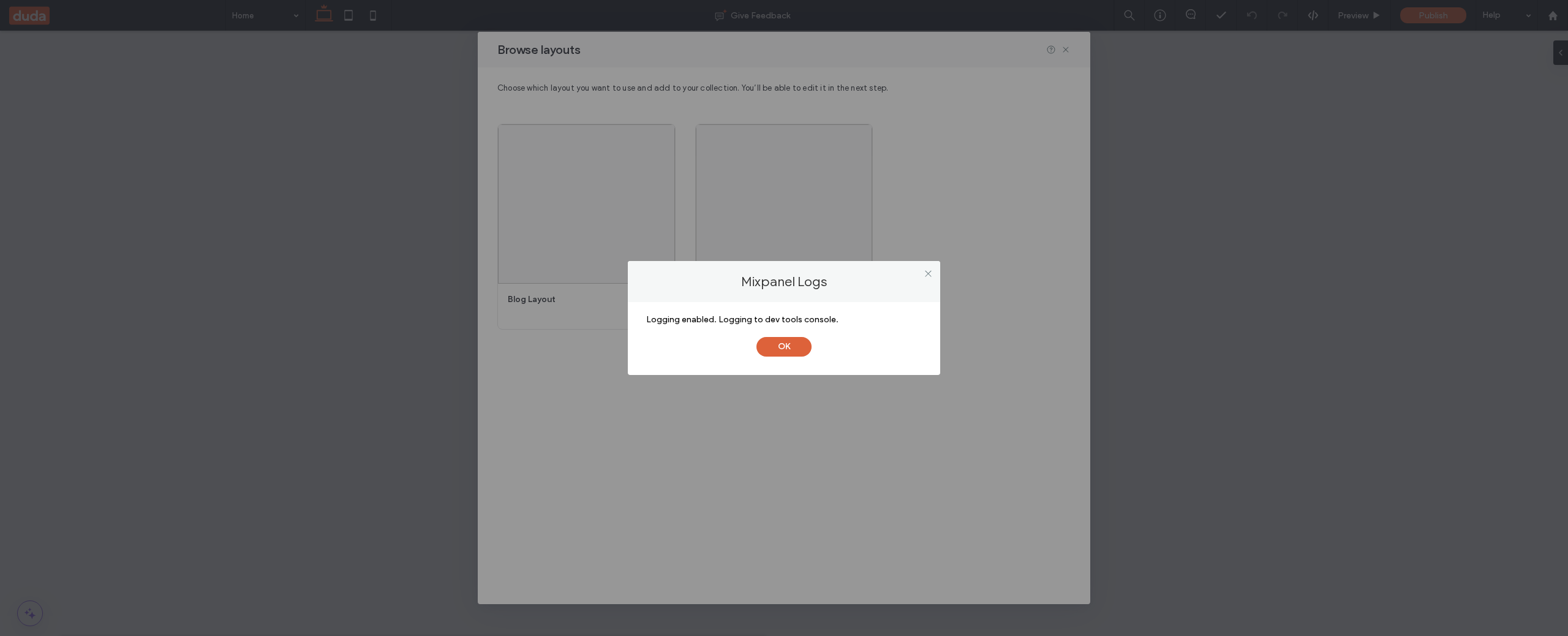
click at [802, 351] on button "OK" at bounding box center [784, 346] width 55 height 19
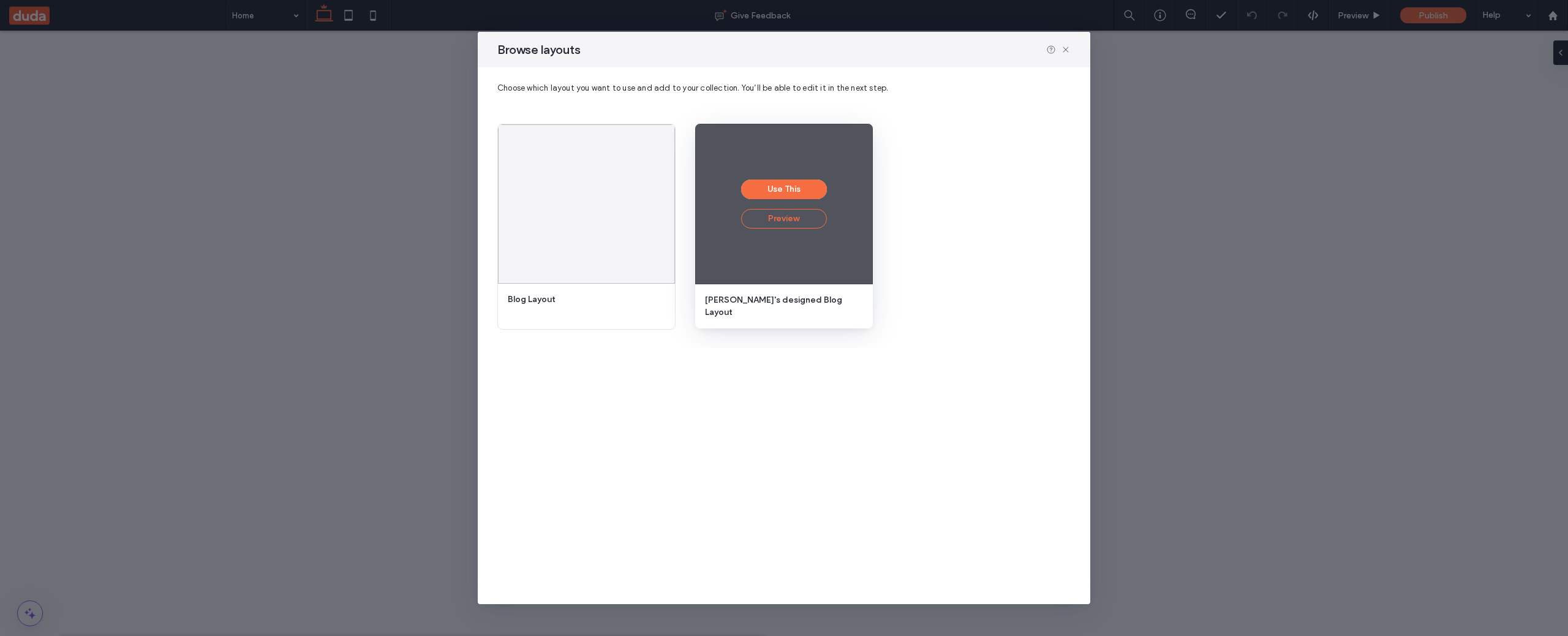
click at [785, 218] on button "Preview" at bounding box center [784, 218] width 86 height 19
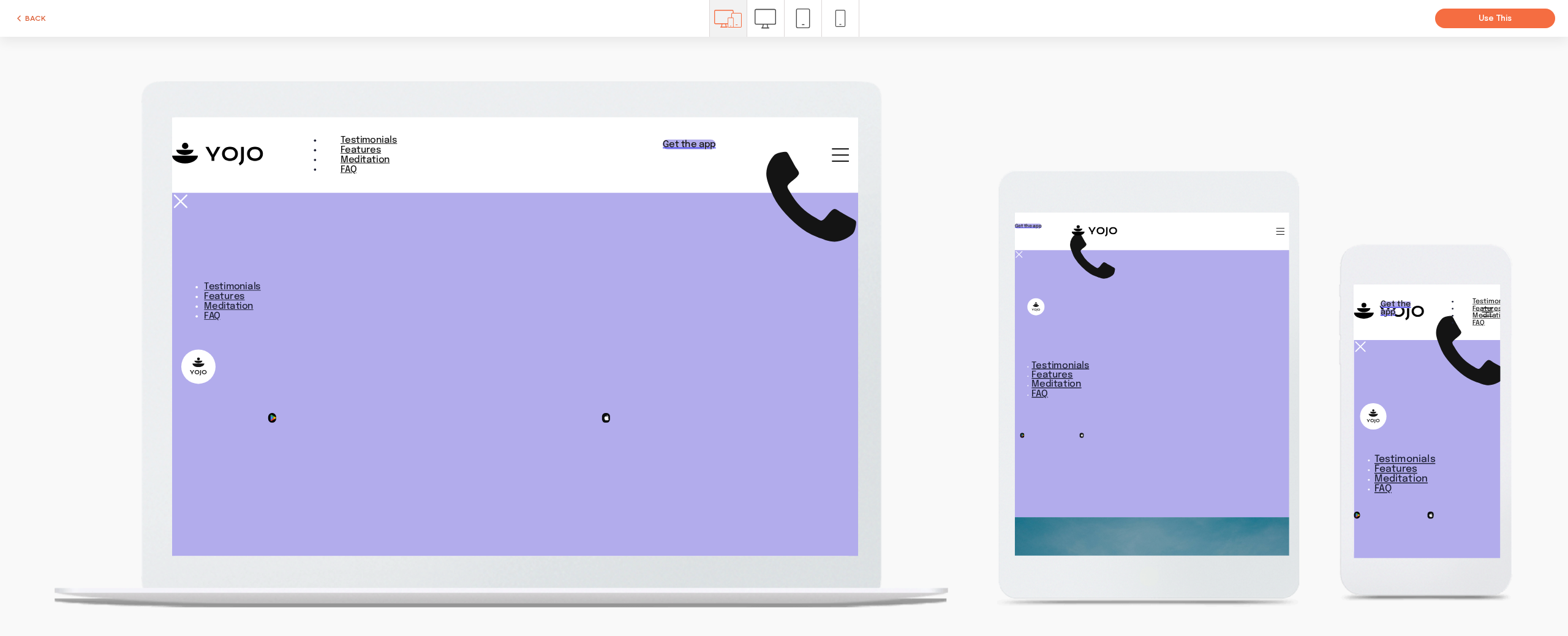
click at [33, 13] on button "BACK" at bounding box center [29, 18] width 31 height 15
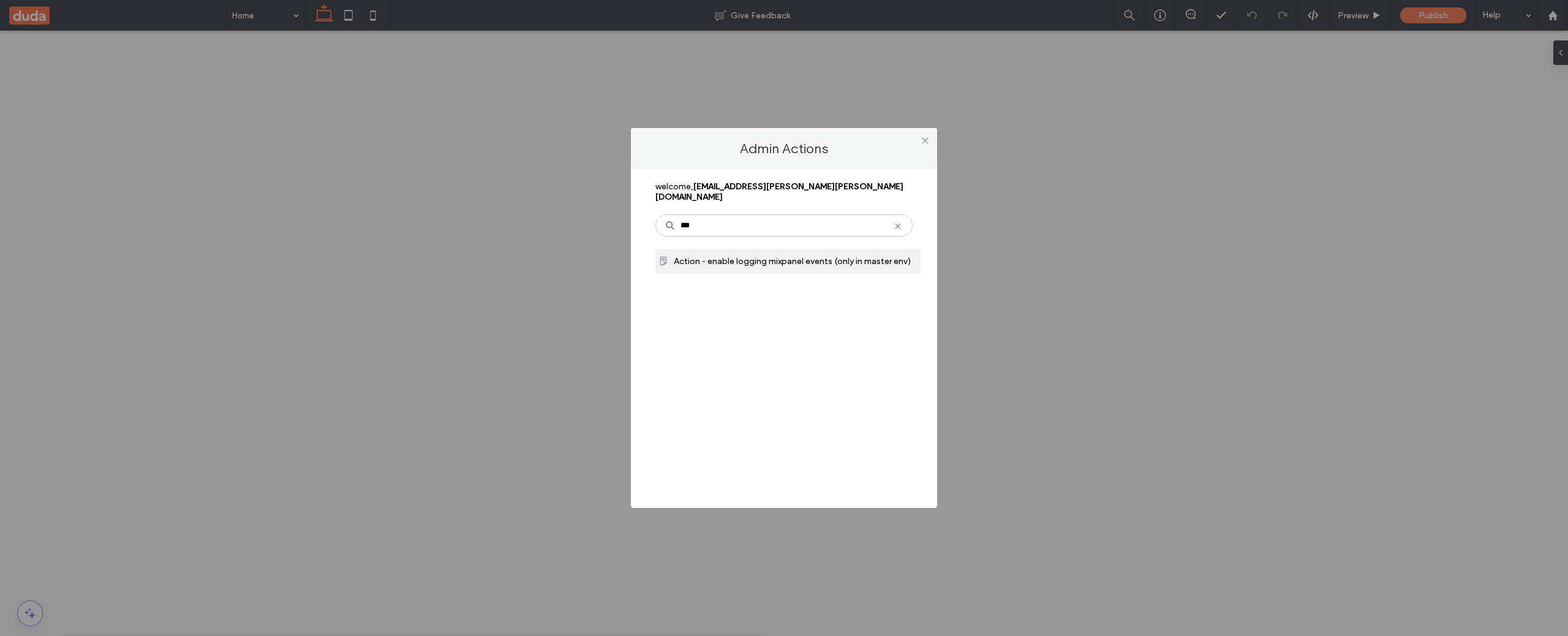
type input "***"
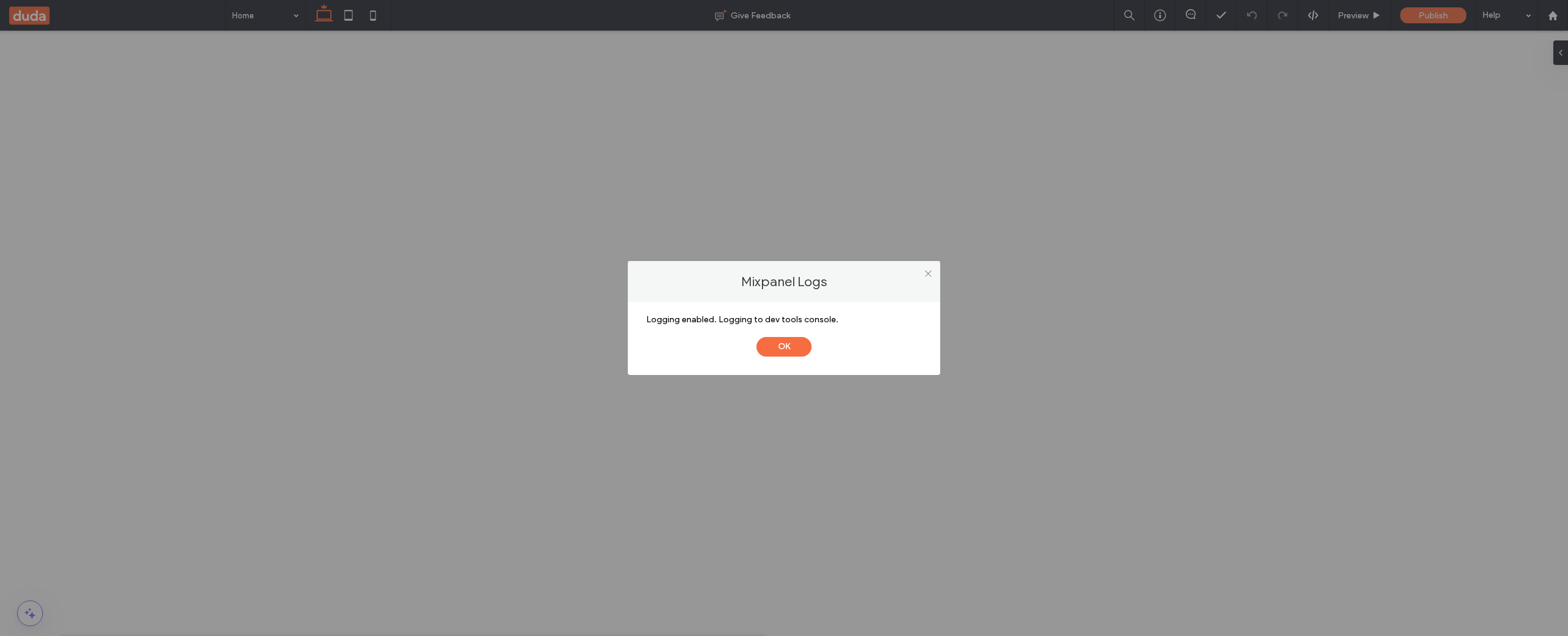
click at [756, 337] on button "OK" at bounding box center [784, 346] width 55 height 19
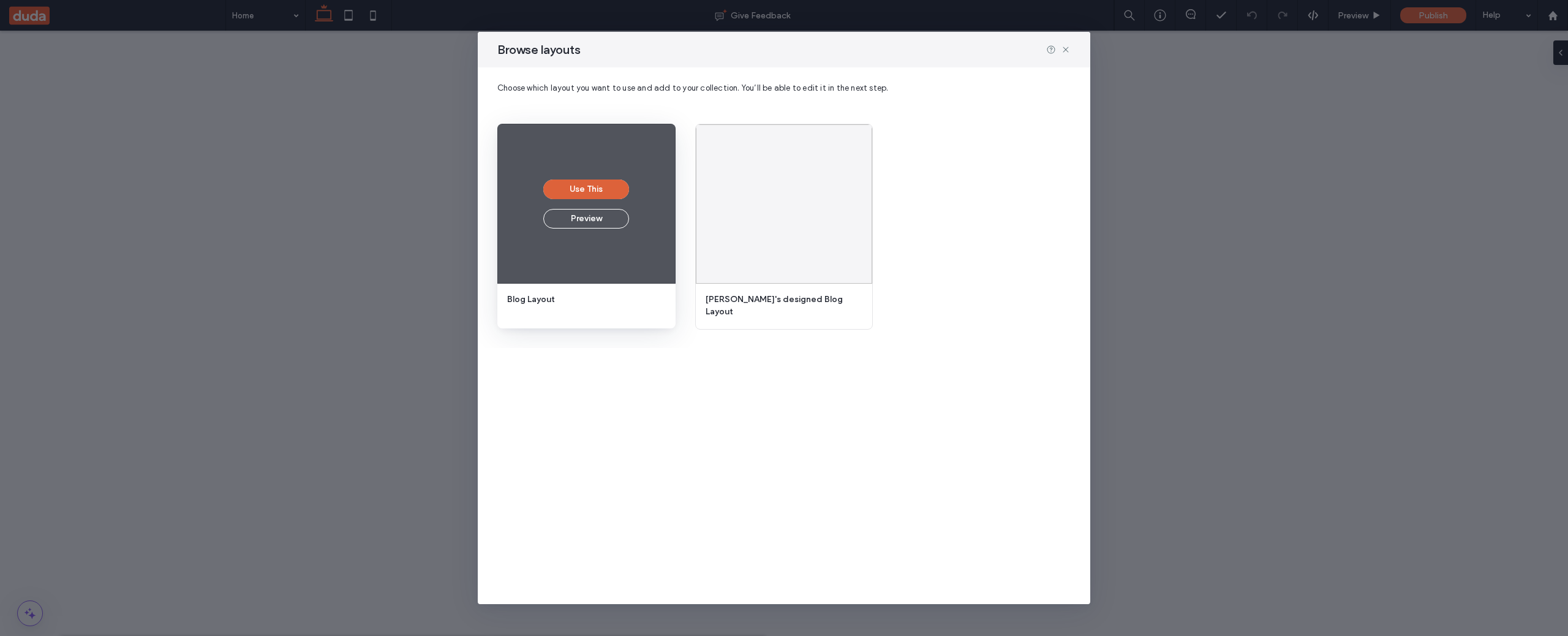
click at [604, 187] on button "Use This" at bounding box center [586, 189] width 86 height 19
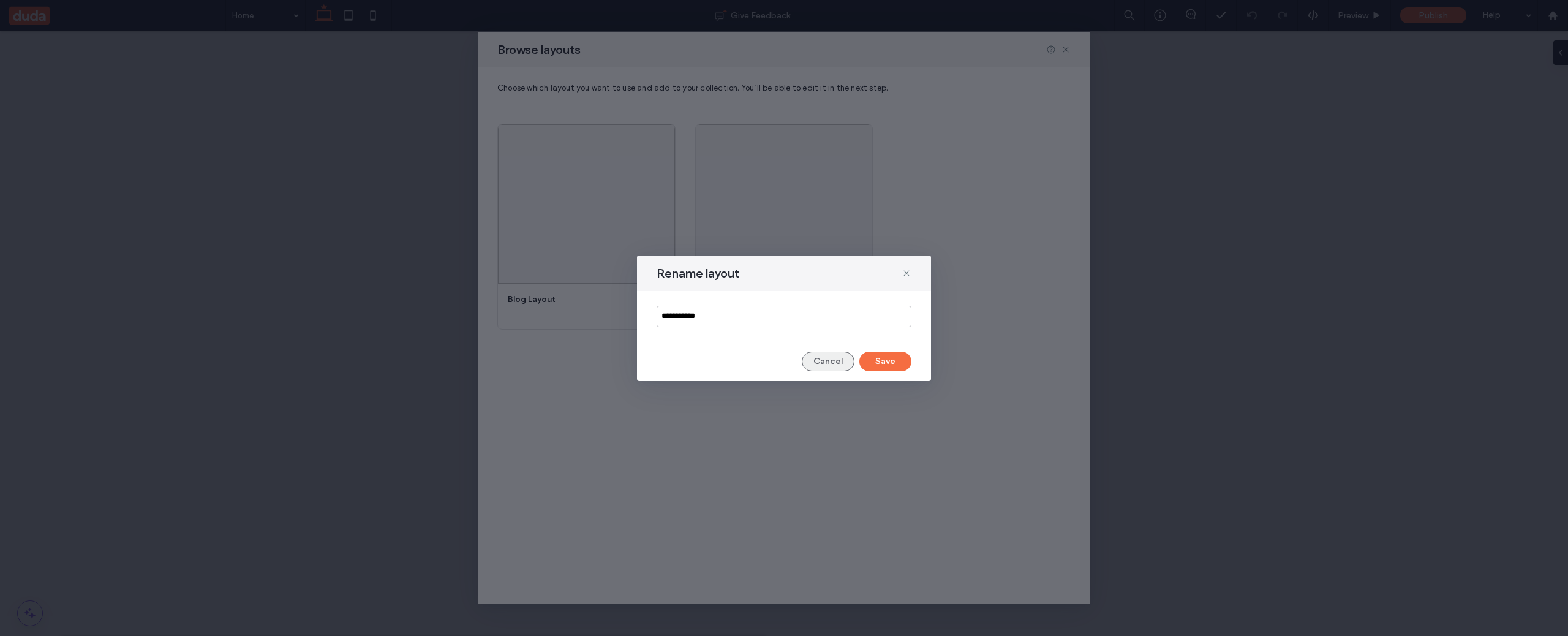
click at [829, 359] on button "Cancel" at bounding box center [827, 361] width 53 height 19
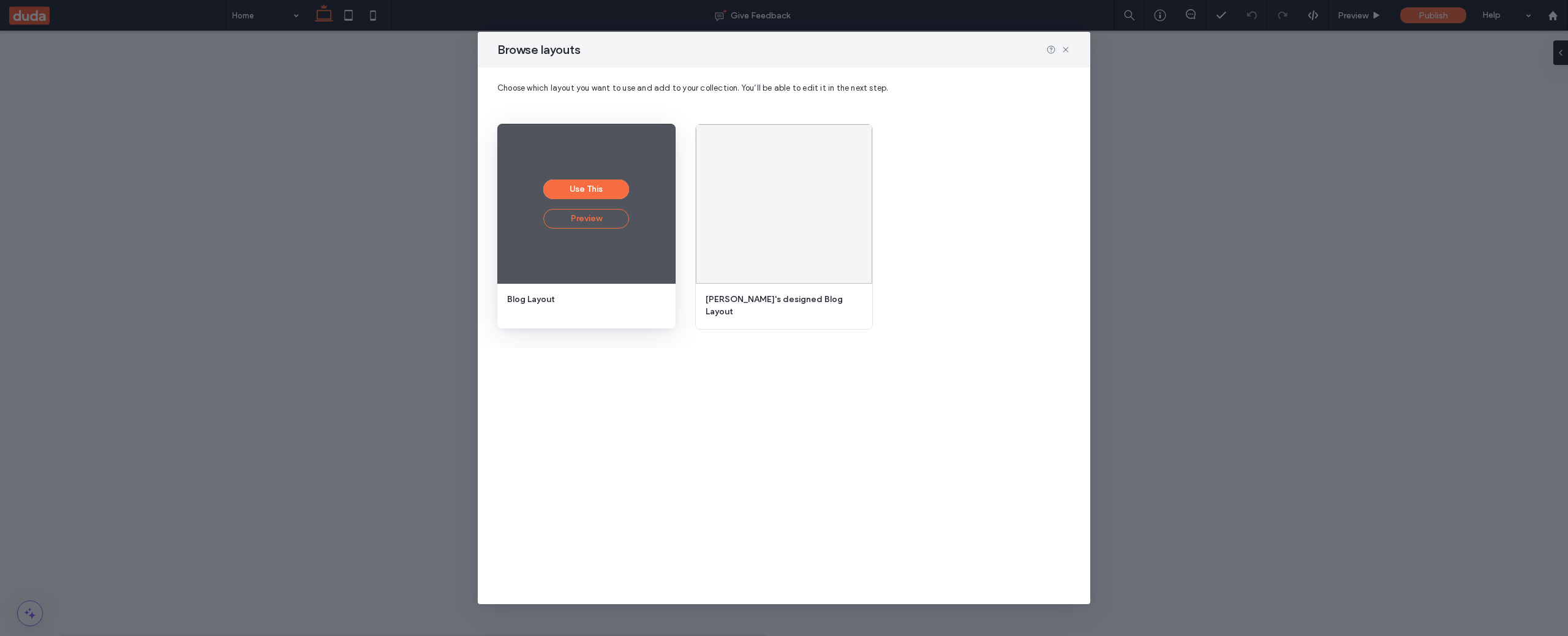
click at [598, 219] on button "Preview" at bounding box center [586, 218] width 86 height 19
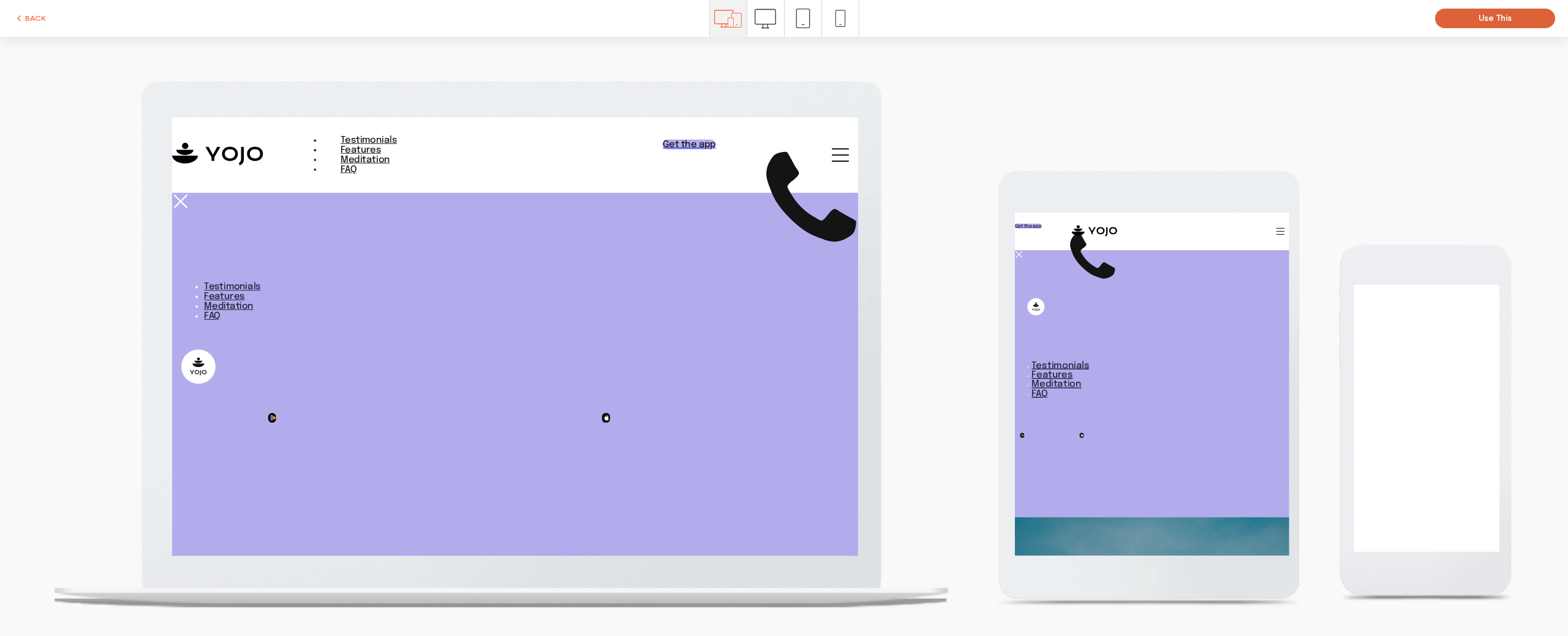
click at [1486, 22] on button "Use This" at bounding box center [1495, 18] width 120 height 19
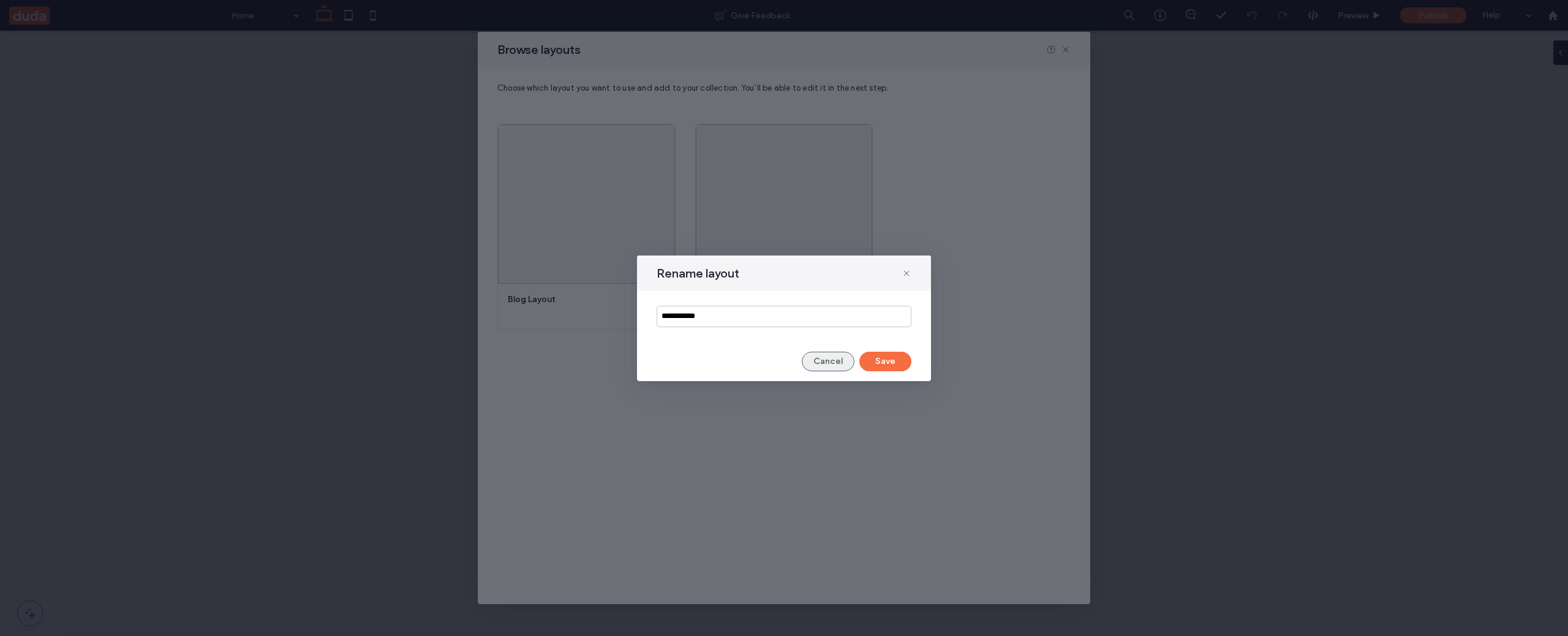
click at [841, 364] on button "Cancel" at bounding box center [827, 361] width 53 height 19
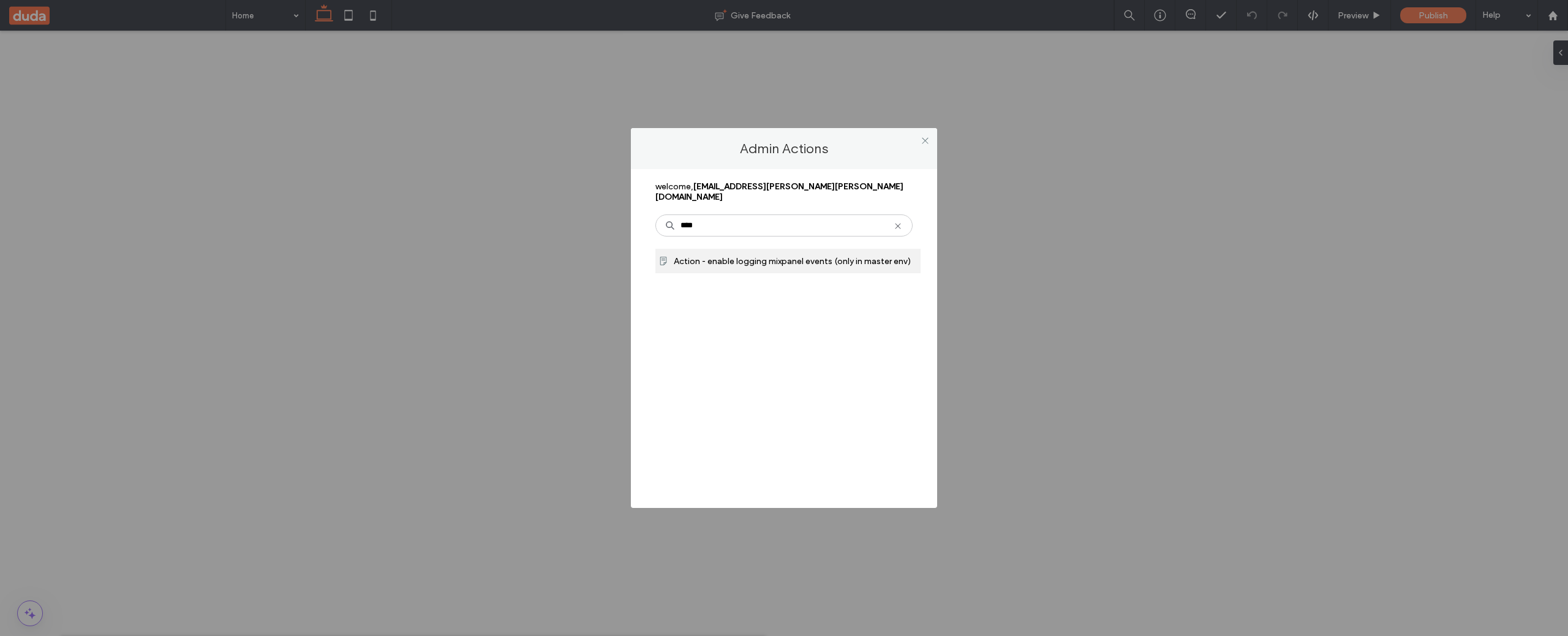
type input "****"
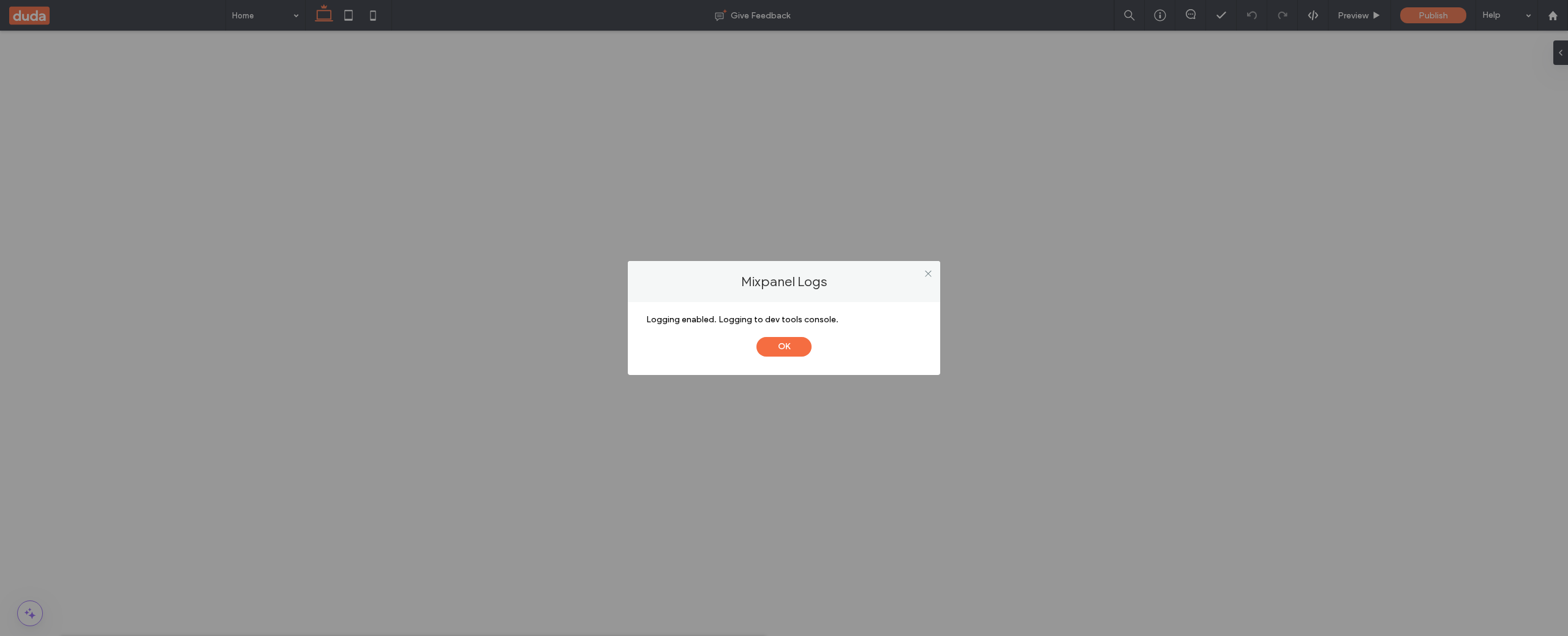
click at [756, 337] on button "OK" at bounding box center [784, 346] width 55 height 19
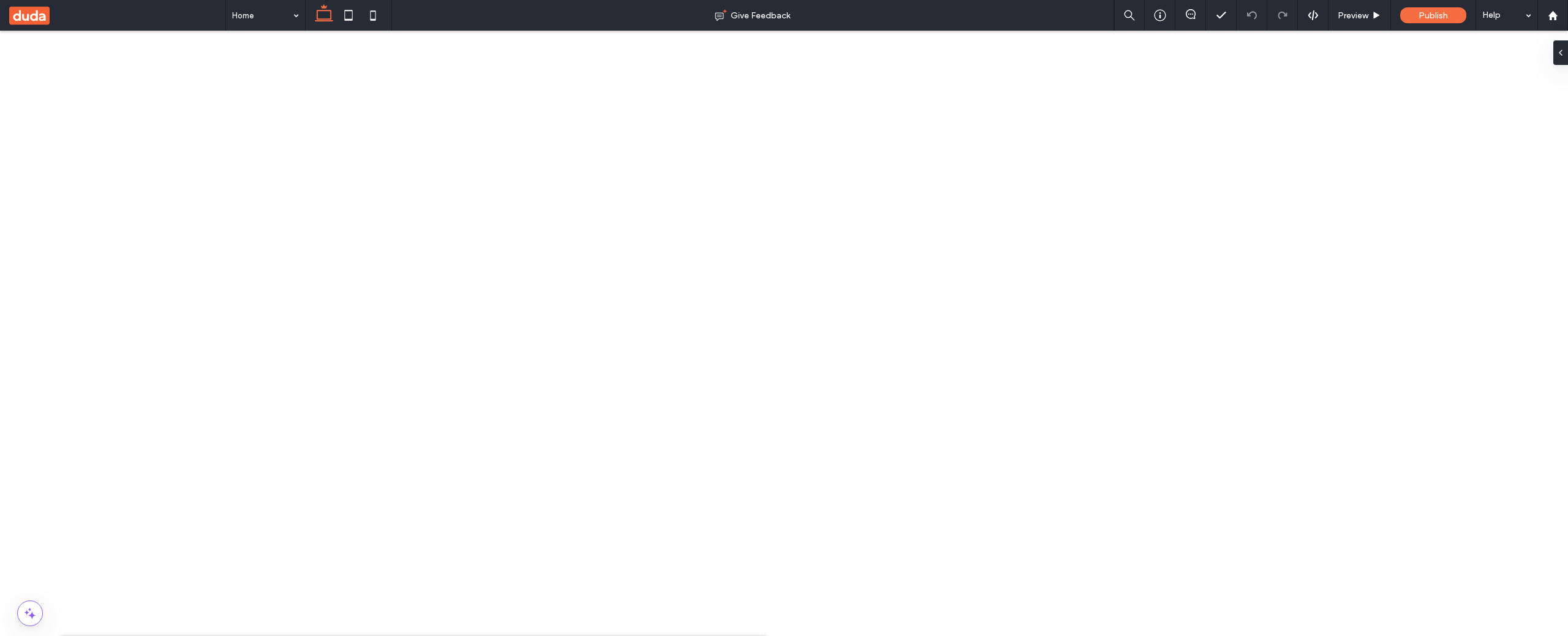
drag, startPoint x: 30, startPoint y: 373, endPoint x: 33, endPoint y: 367, distance: 6.7
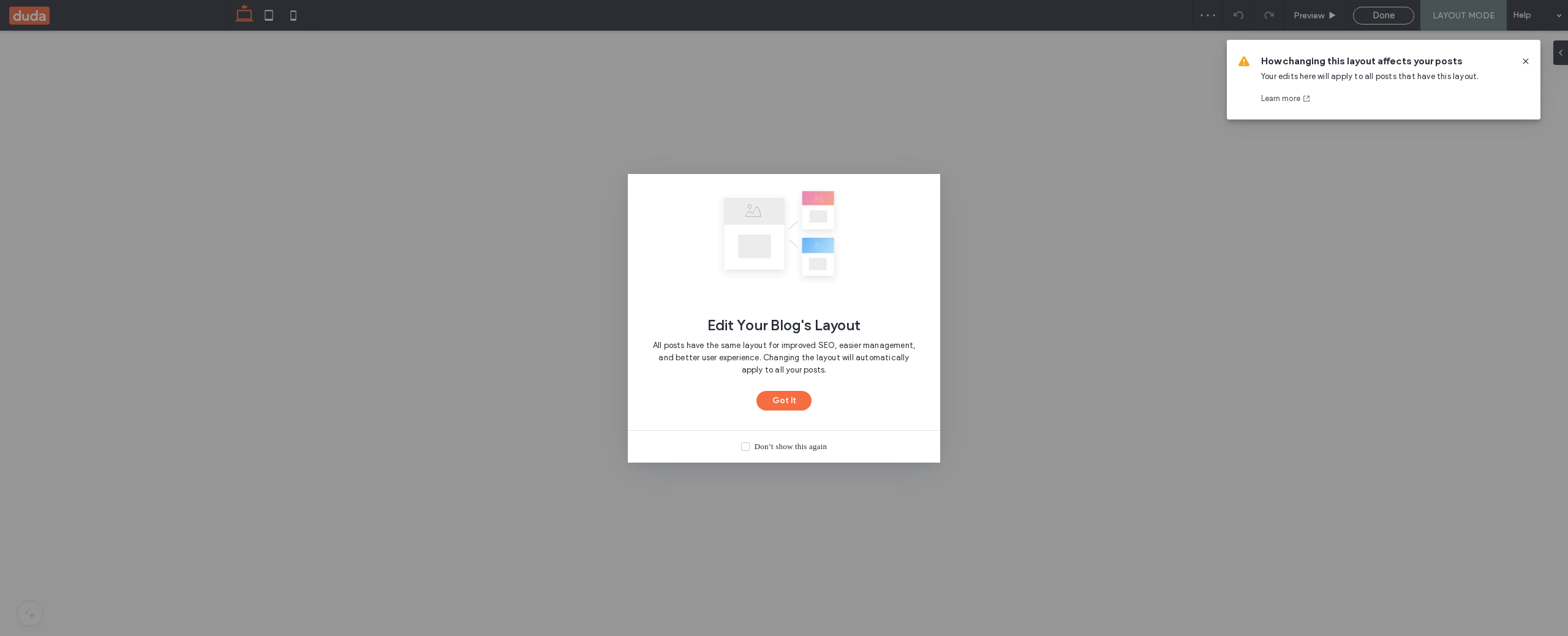
click at [773, 450] on div "Don’t show this again" at bounding box center [791, 446] width 72 height 13
click at [787, 409] on button "Got It" at bounding box center [784, 400] width 55 height 19
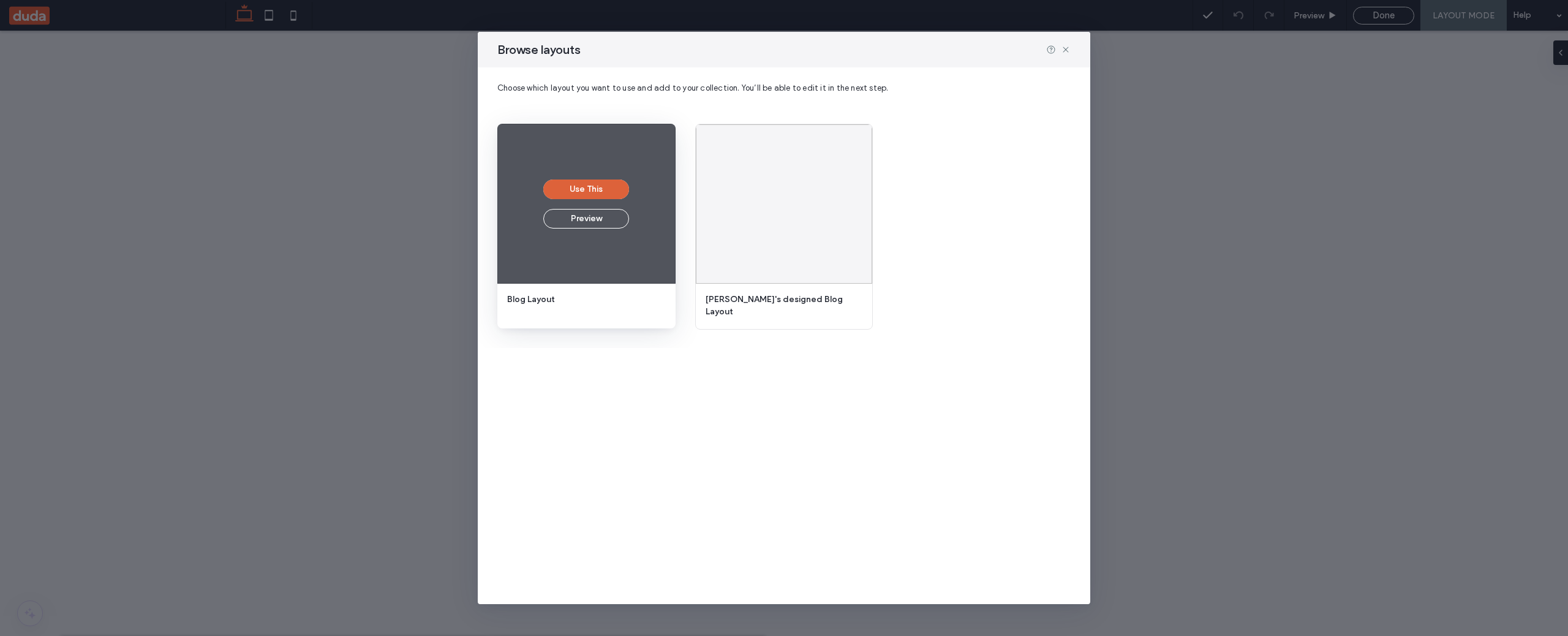
click at [608, 189] on button "Use This" at bounding box center [586, 189] width 86 height 19
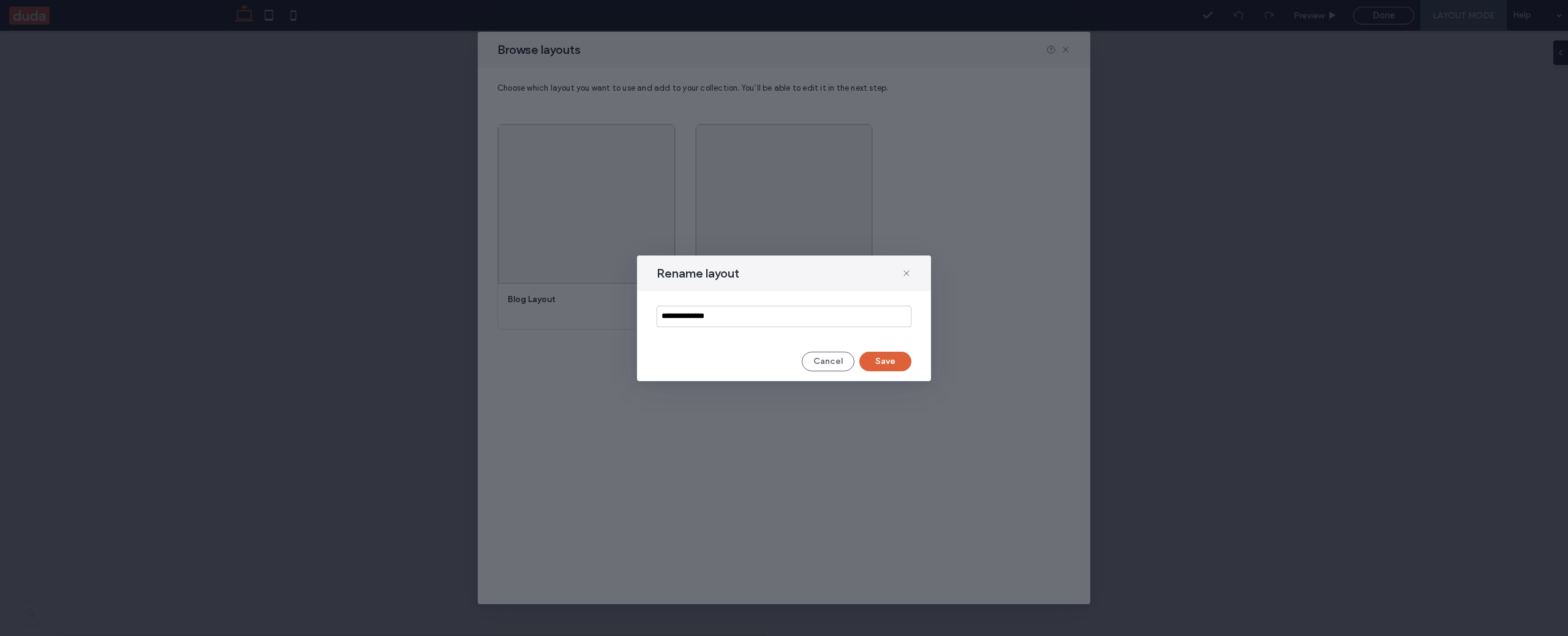
click at [891, 364] on button "Save" at bounding box center [885, 361] width 52 height 19
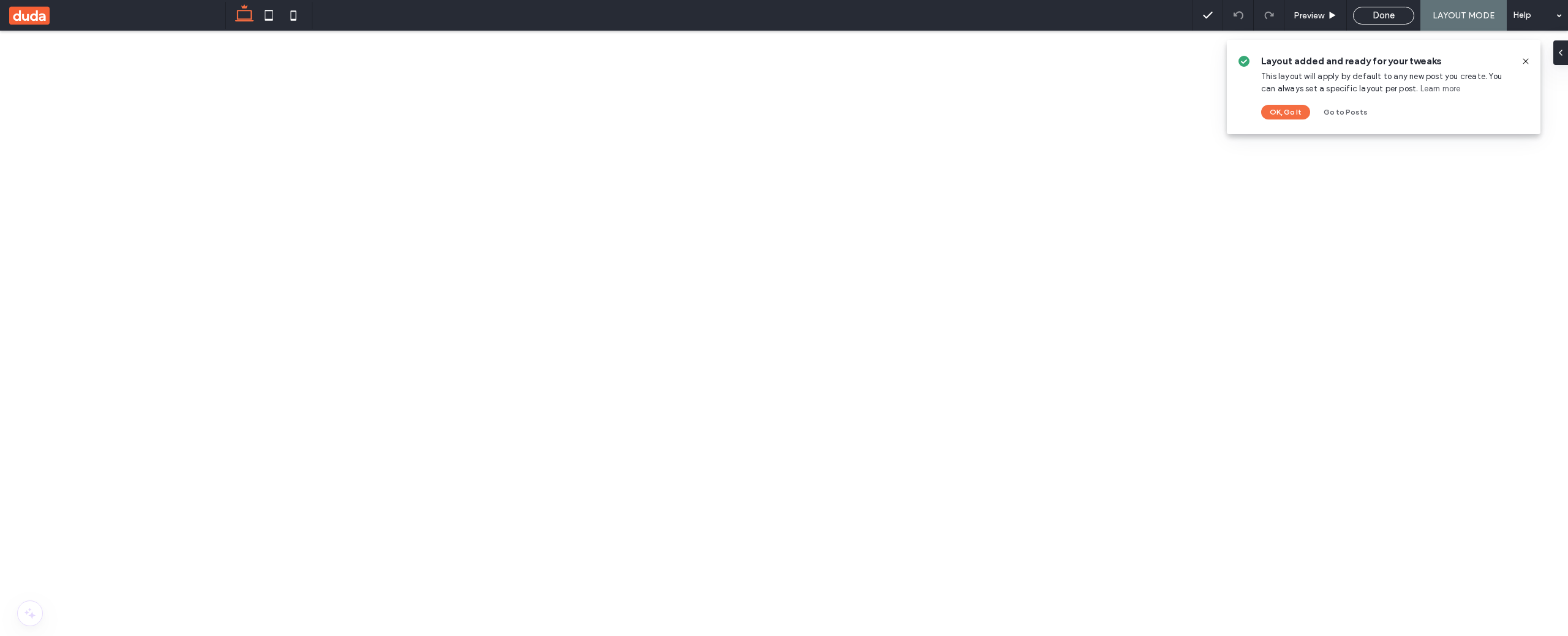
click at [130, 18] on span at bounding box center [117, 15] width 216 height 31
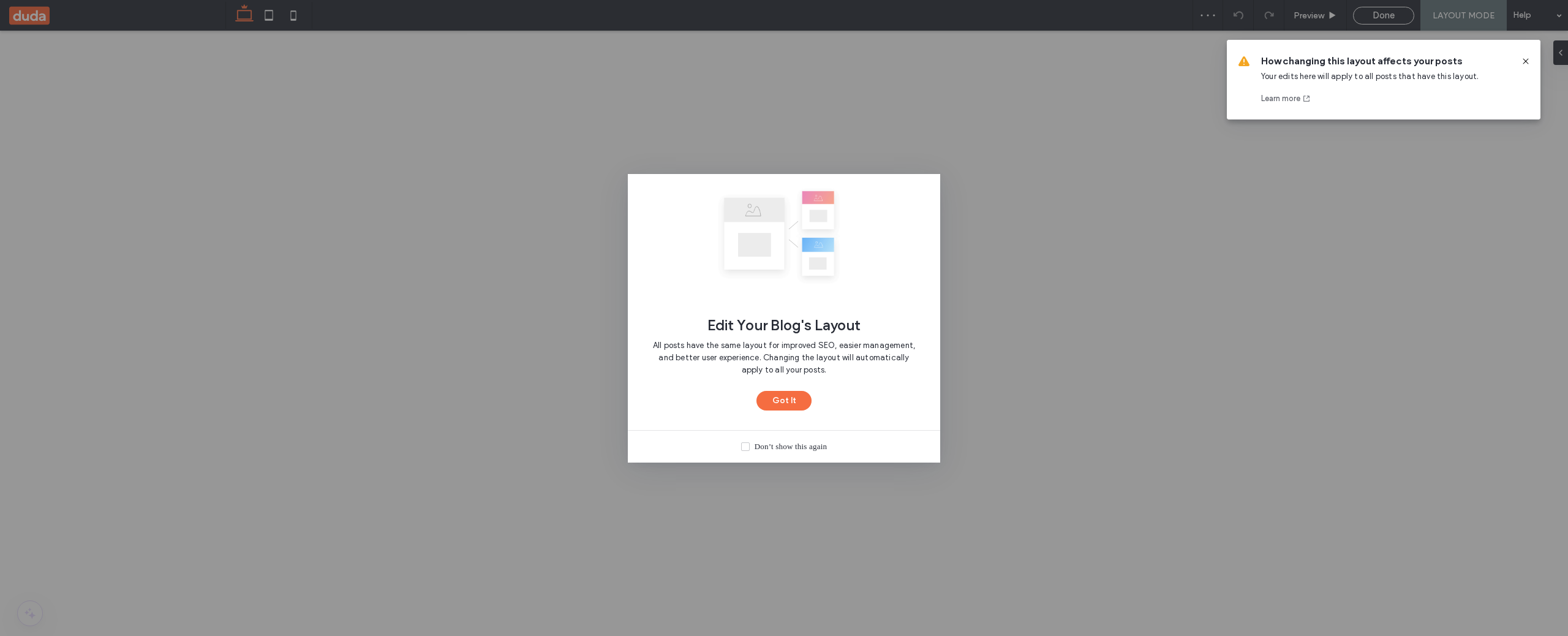
click at [769, 450] on div "Don’t show this again" at bounding box center [791, 446] width 72 height 13
click at [783, 404] on button "Got It" at bounding box center [784, 400] width 55 height 19
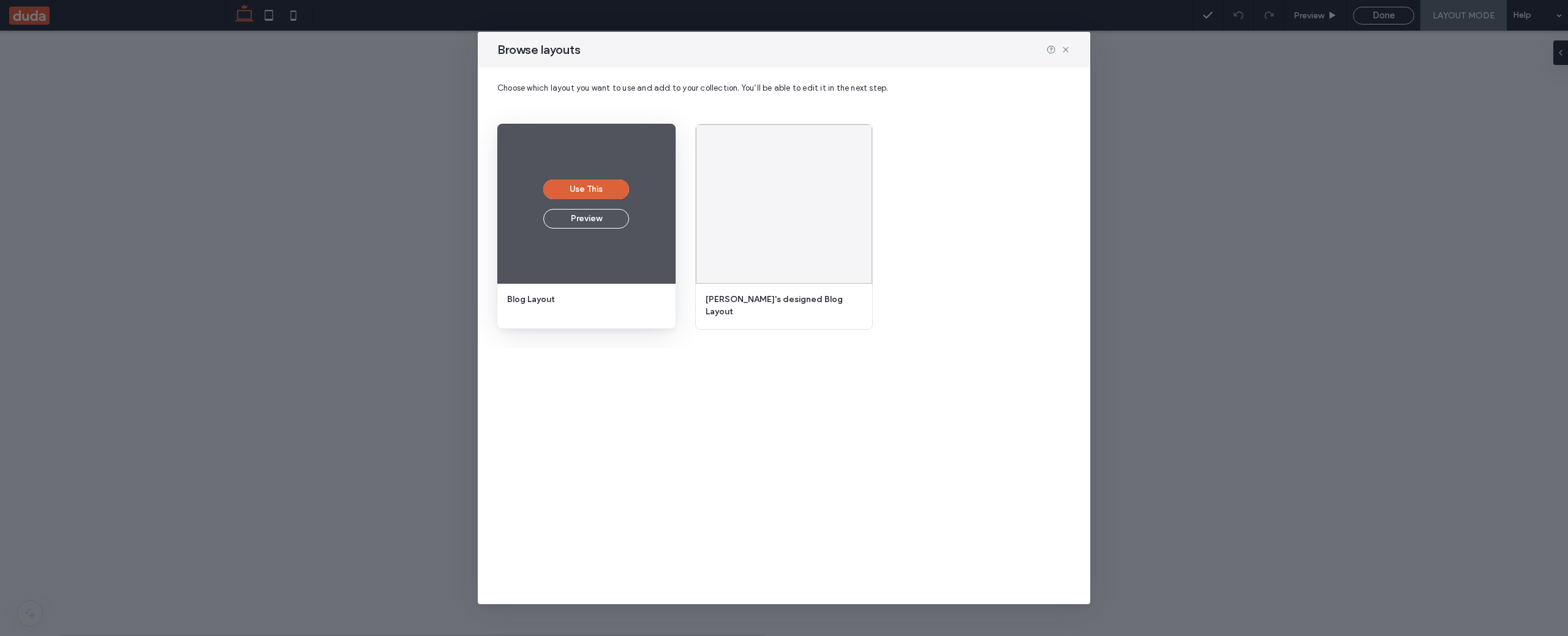
click at [597, 187] on button "Use This" at bounding box center [586, 189] width 86 height 19
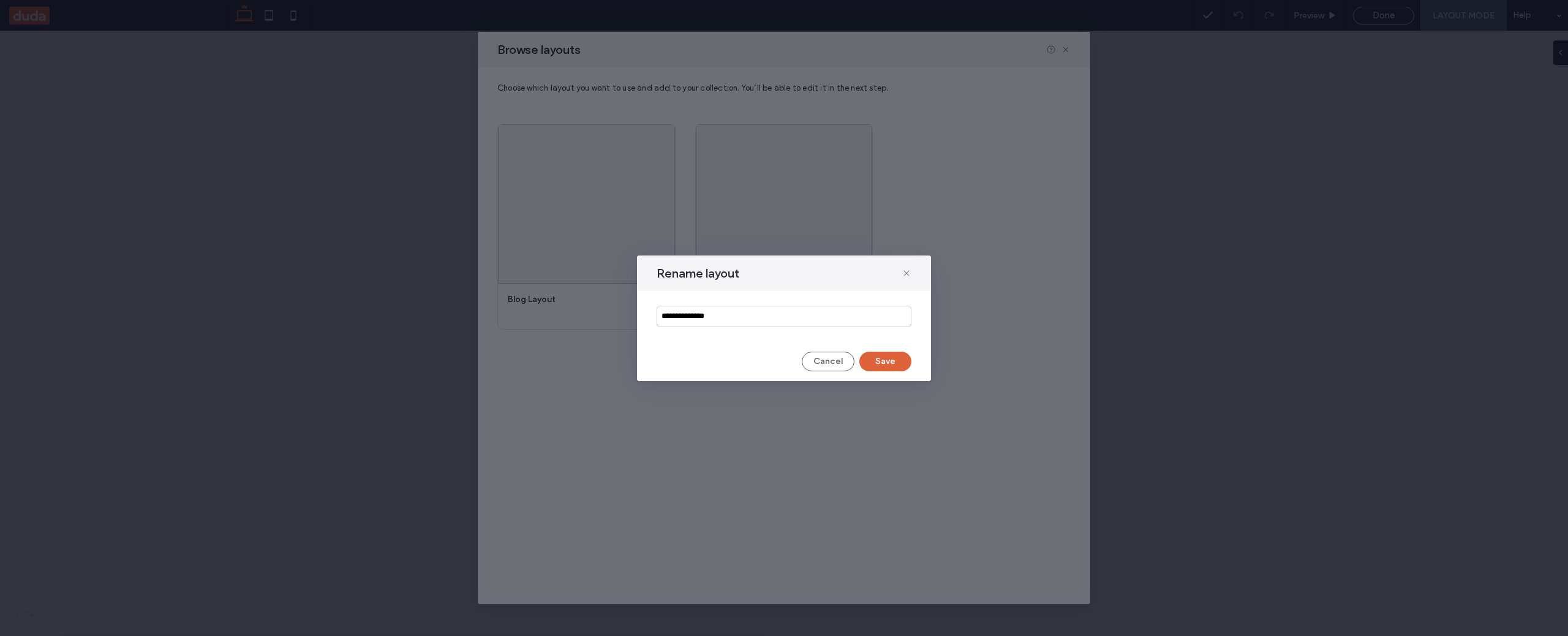
click at [884, 363] on button "Save" at bounding box center [885, 361] width 52 height 19
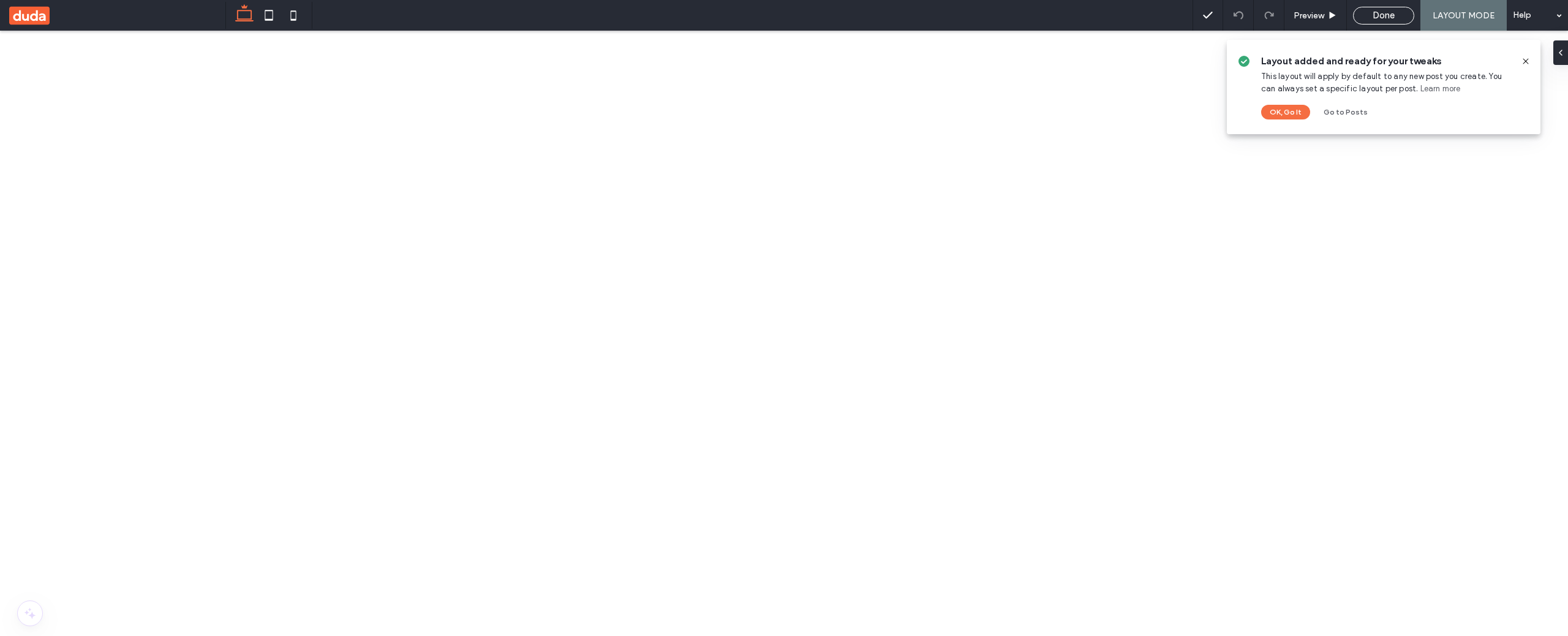
click at [1527, 61] on icon at bounding box center [1526, 61] width 10 height 10
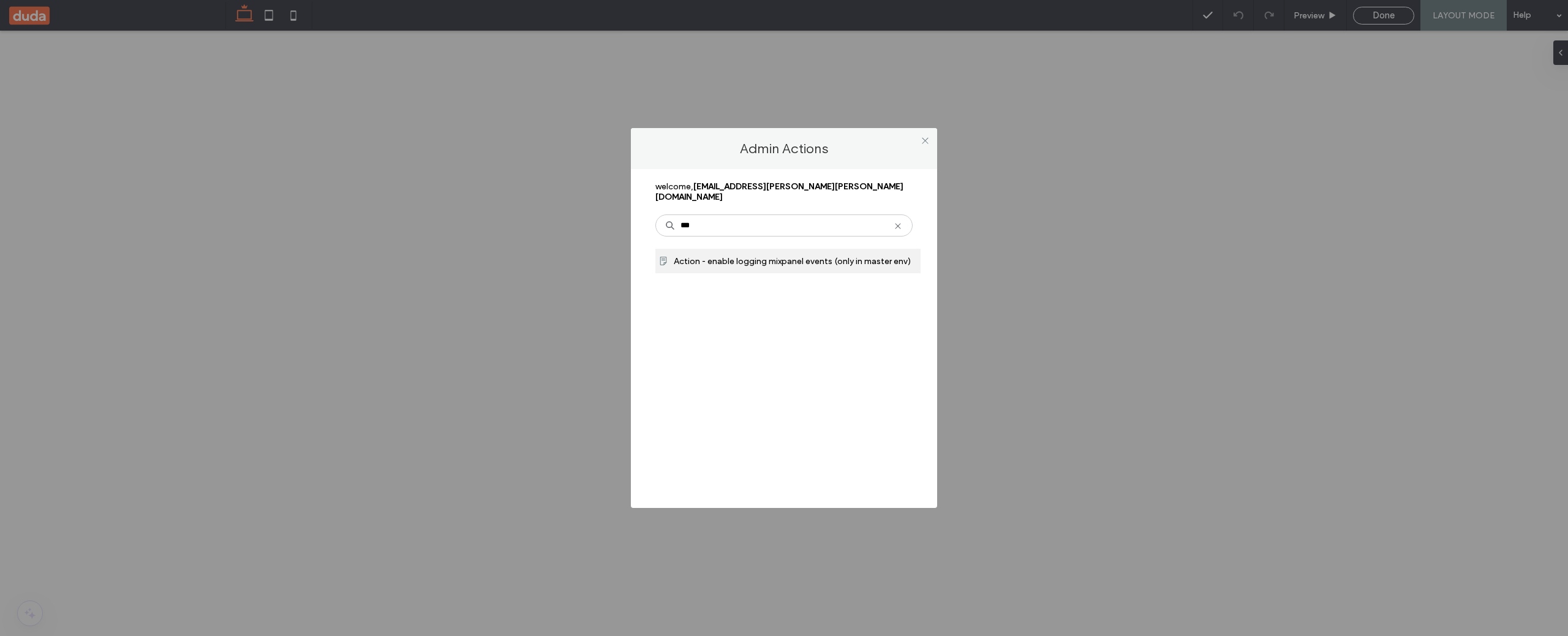
type input "***"
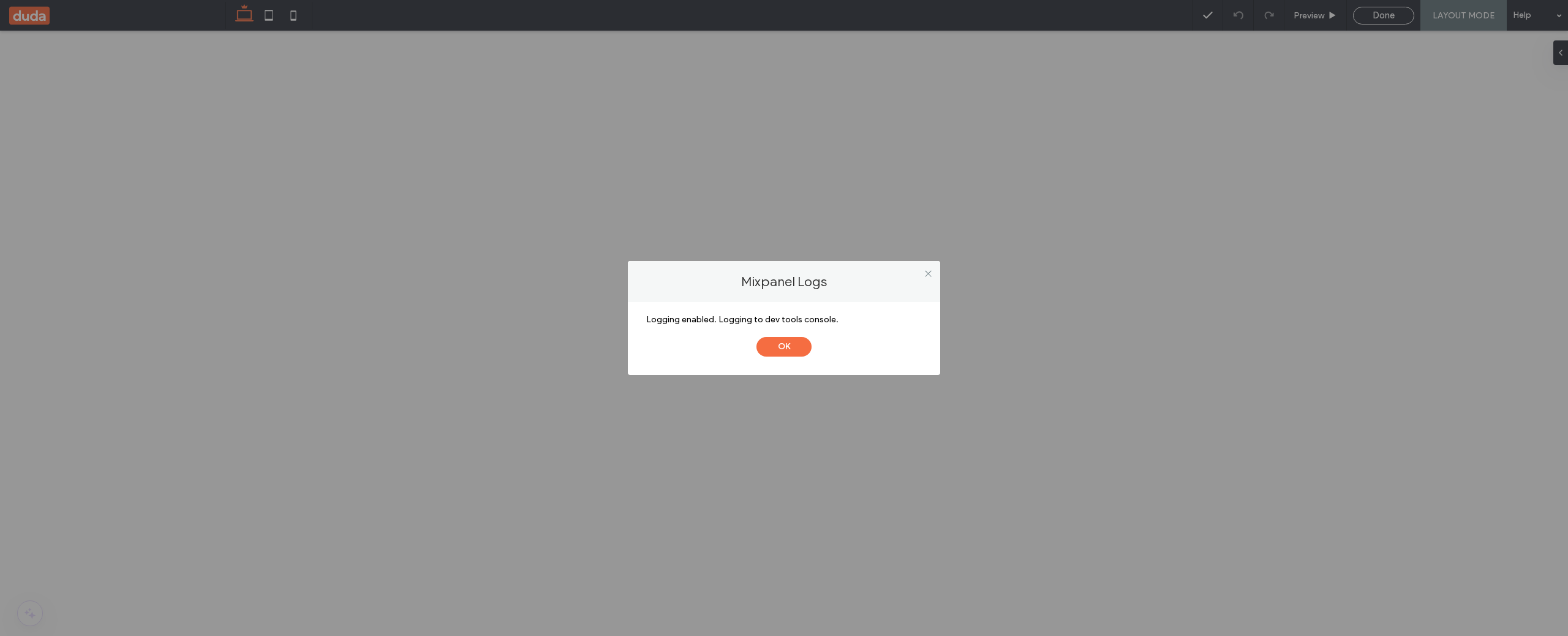
click at [756, 337] on button "OK" at bounding box center [784, 346] width 55 height 19
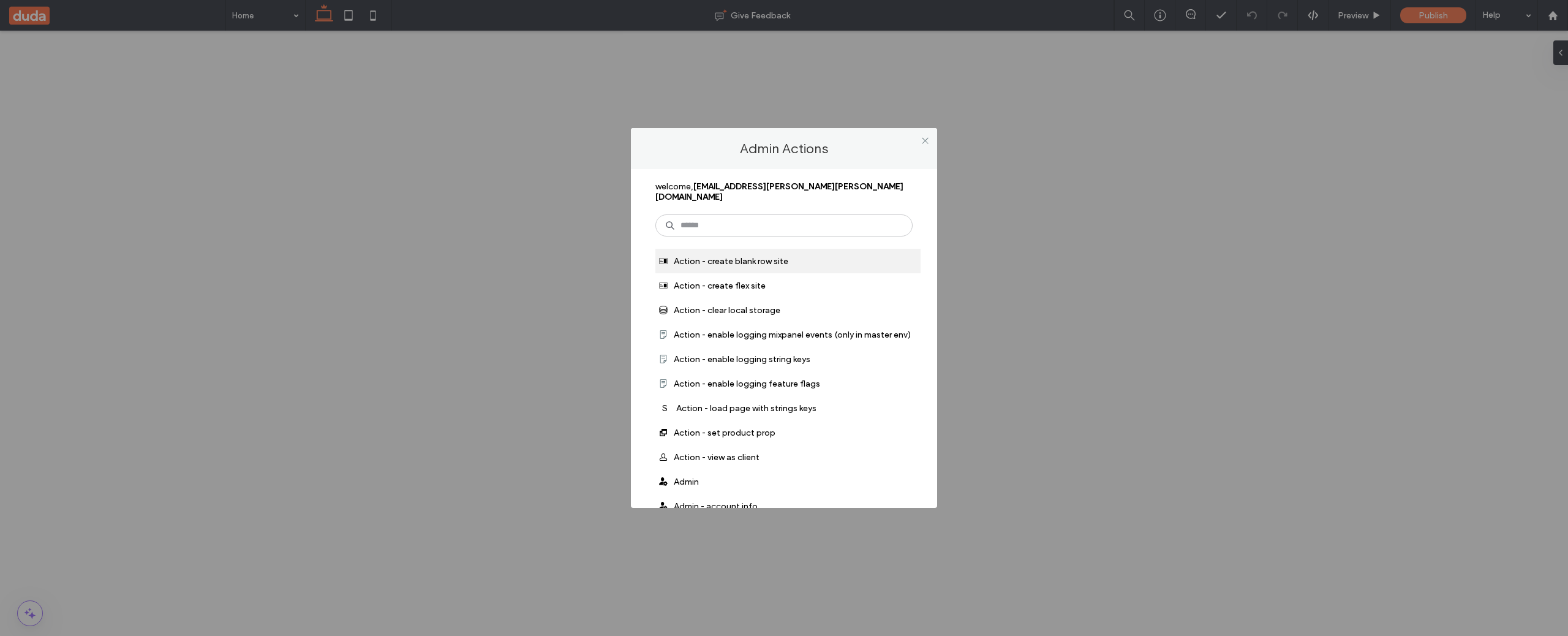
click at [843, 215] on input at bounding box center [784, 226] width 257 height 22
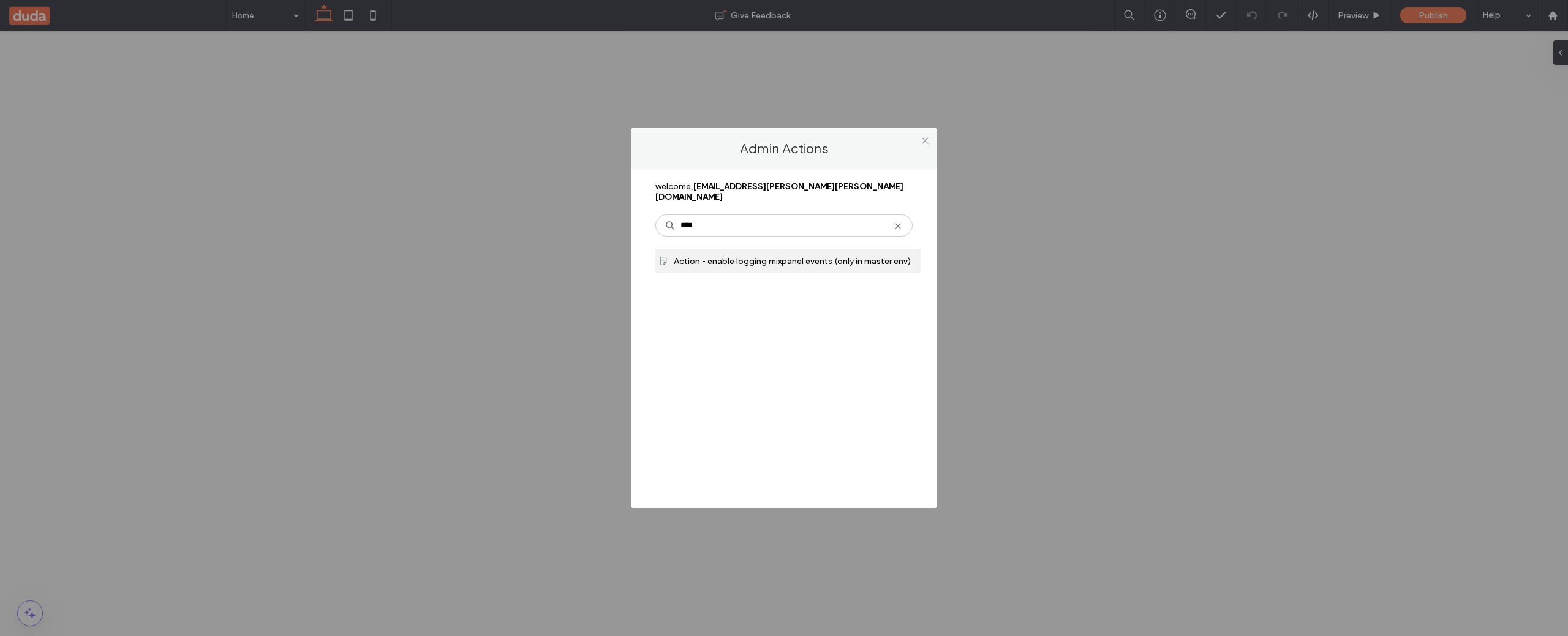
type input "****"
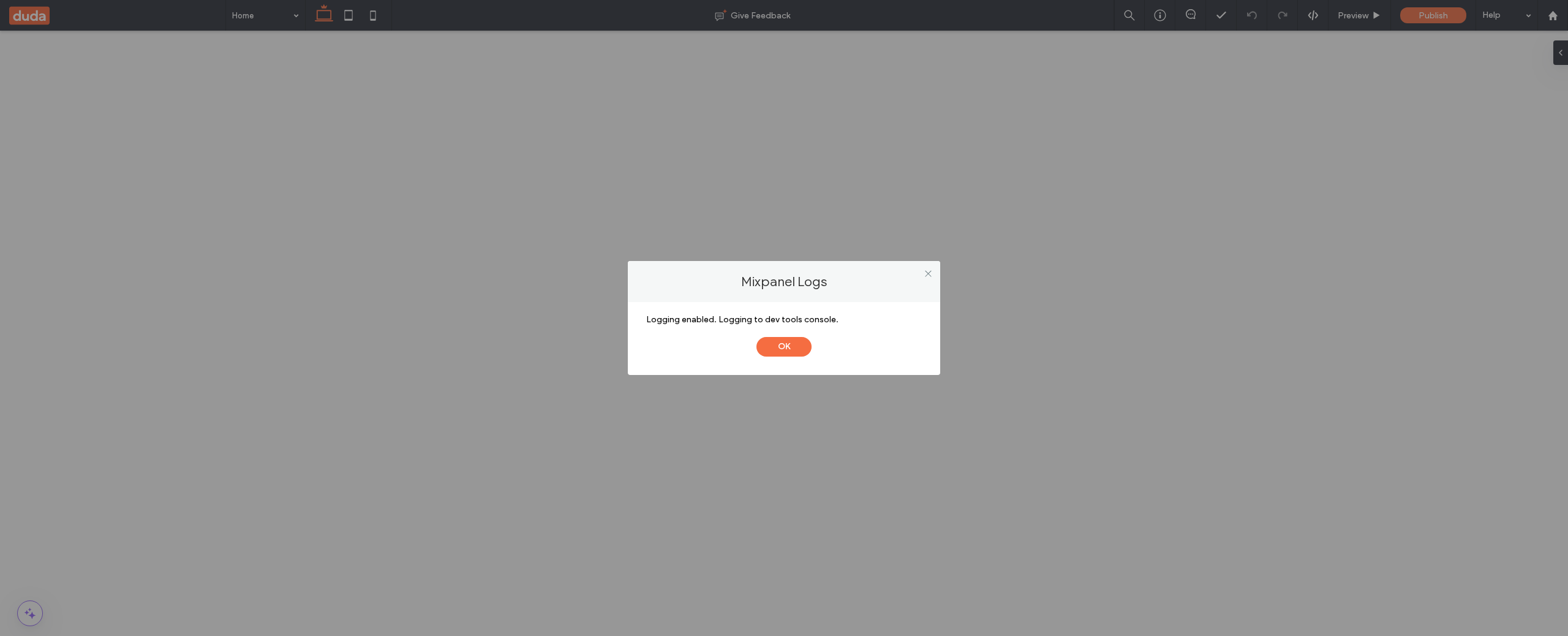
click at [756, 337] on button "OK" at bounding box center [784, 346] width 55 height 19
